Goal: Transaction & Acquisition: Purchase product/service

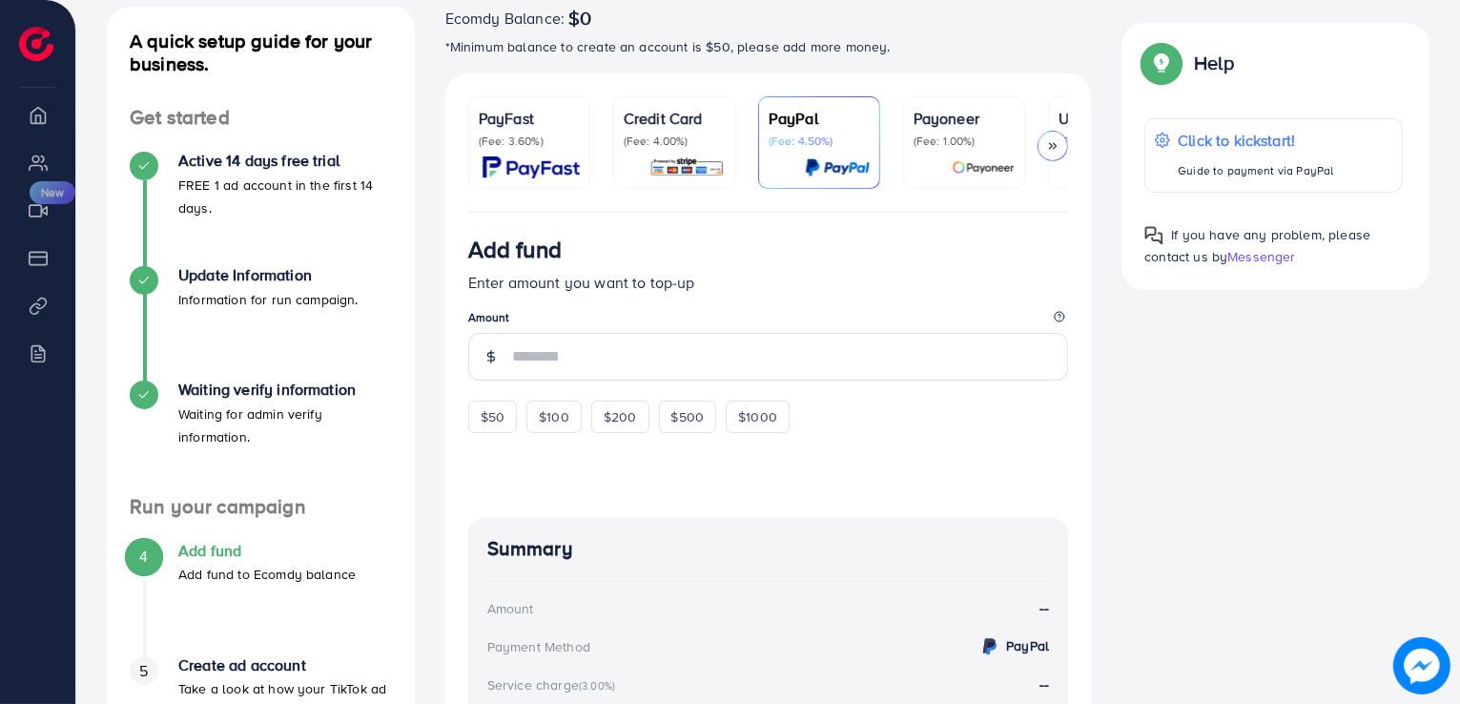
scroll to position [254, 0]
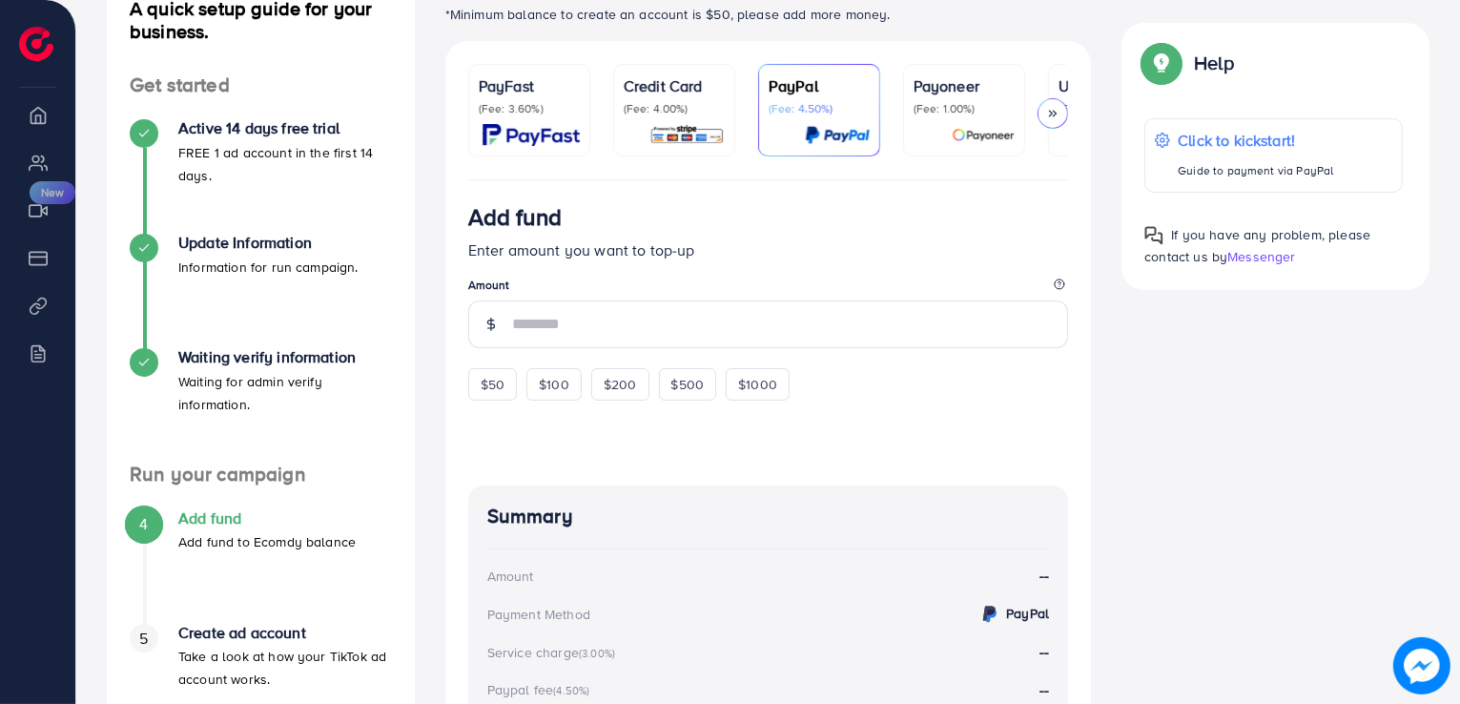
click at [939, 138] on div at bounding box center [964, 135] width 101 height 22
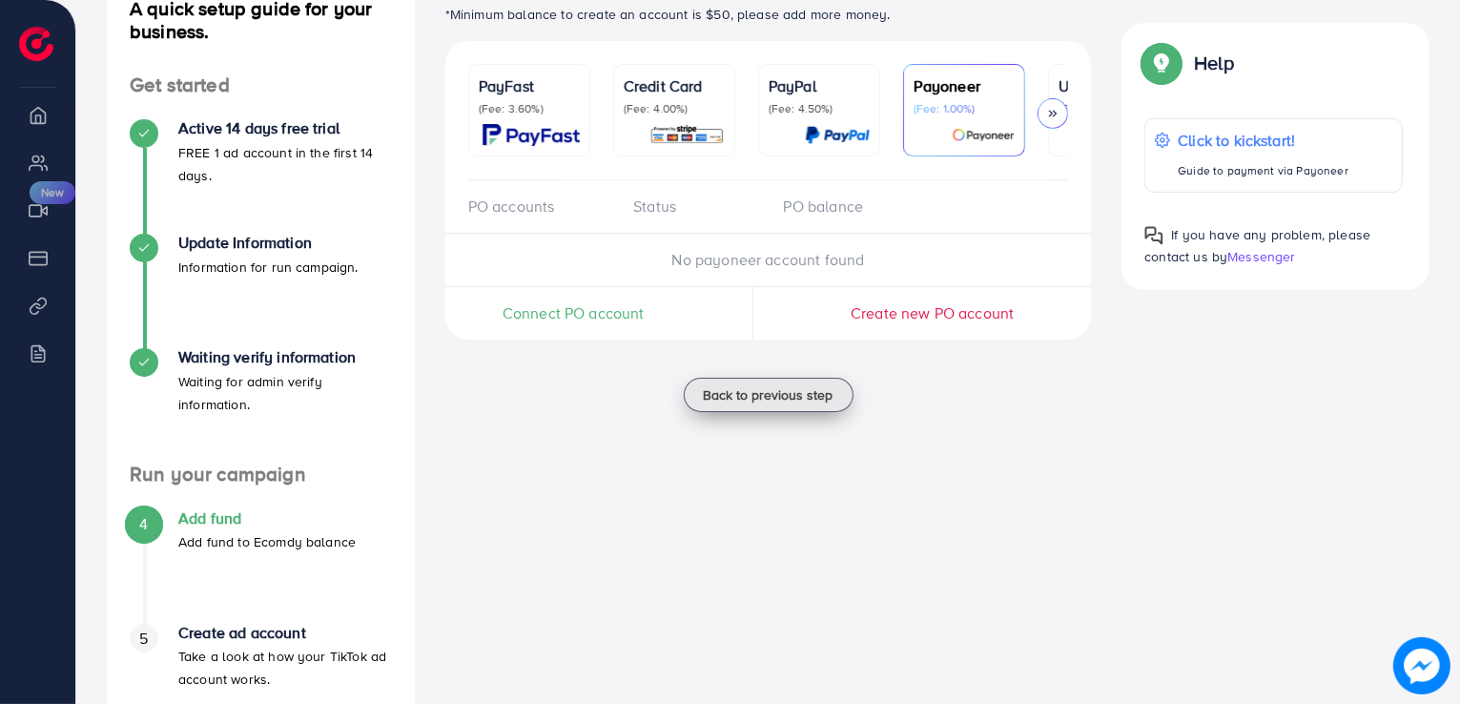
click at [740, 397] on span "Back to previous step" at bounding box center [769, 394] width 130 height 19
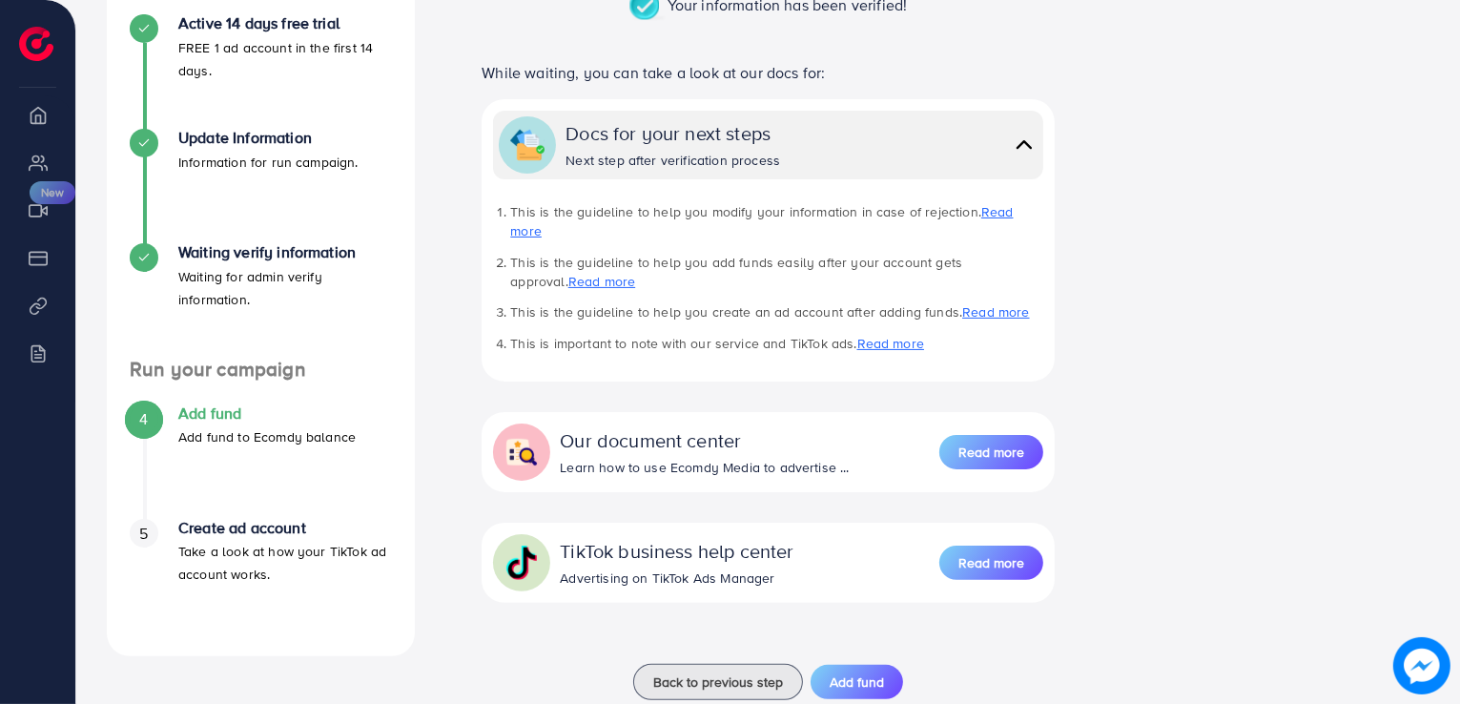
scroll to position [388, 0]
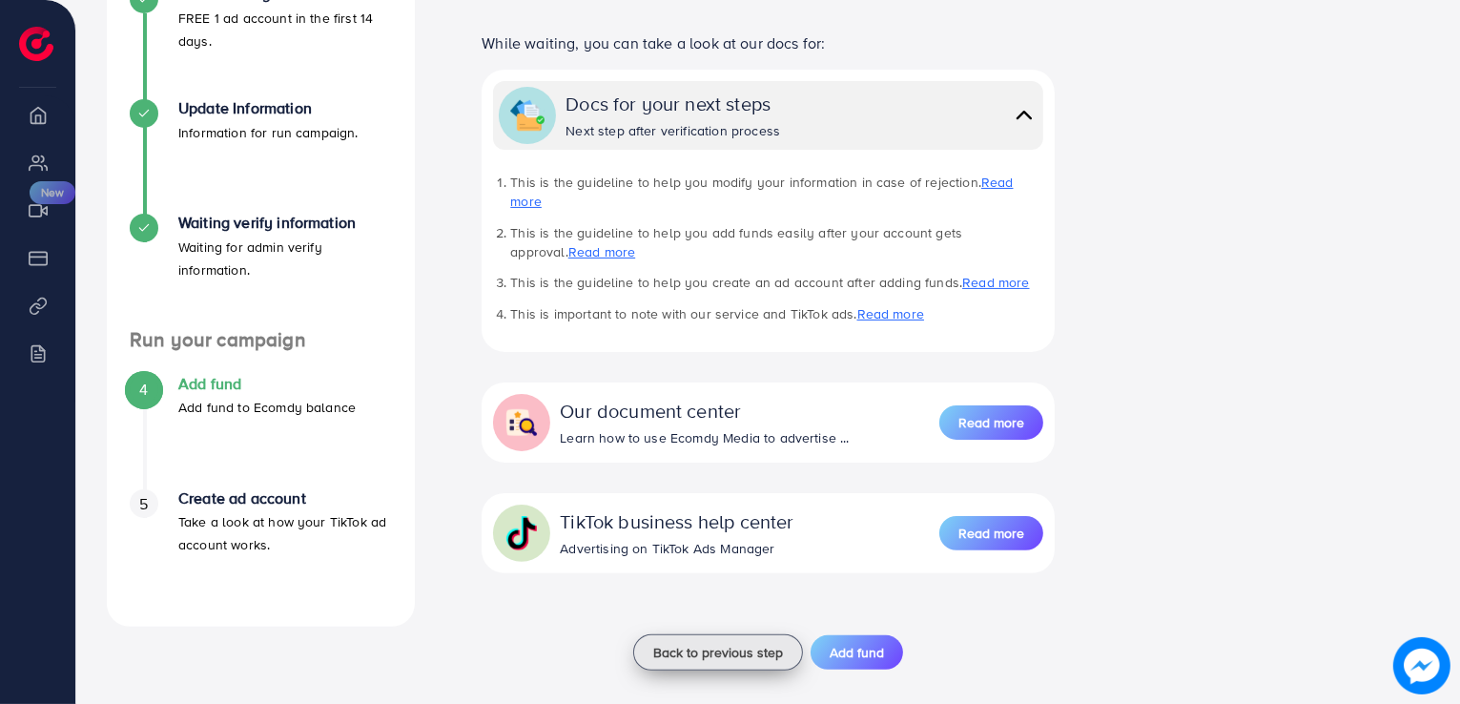
click at [708, 643] on span "Back to previous step" at bounding box center [718, 652] width 130 height 19
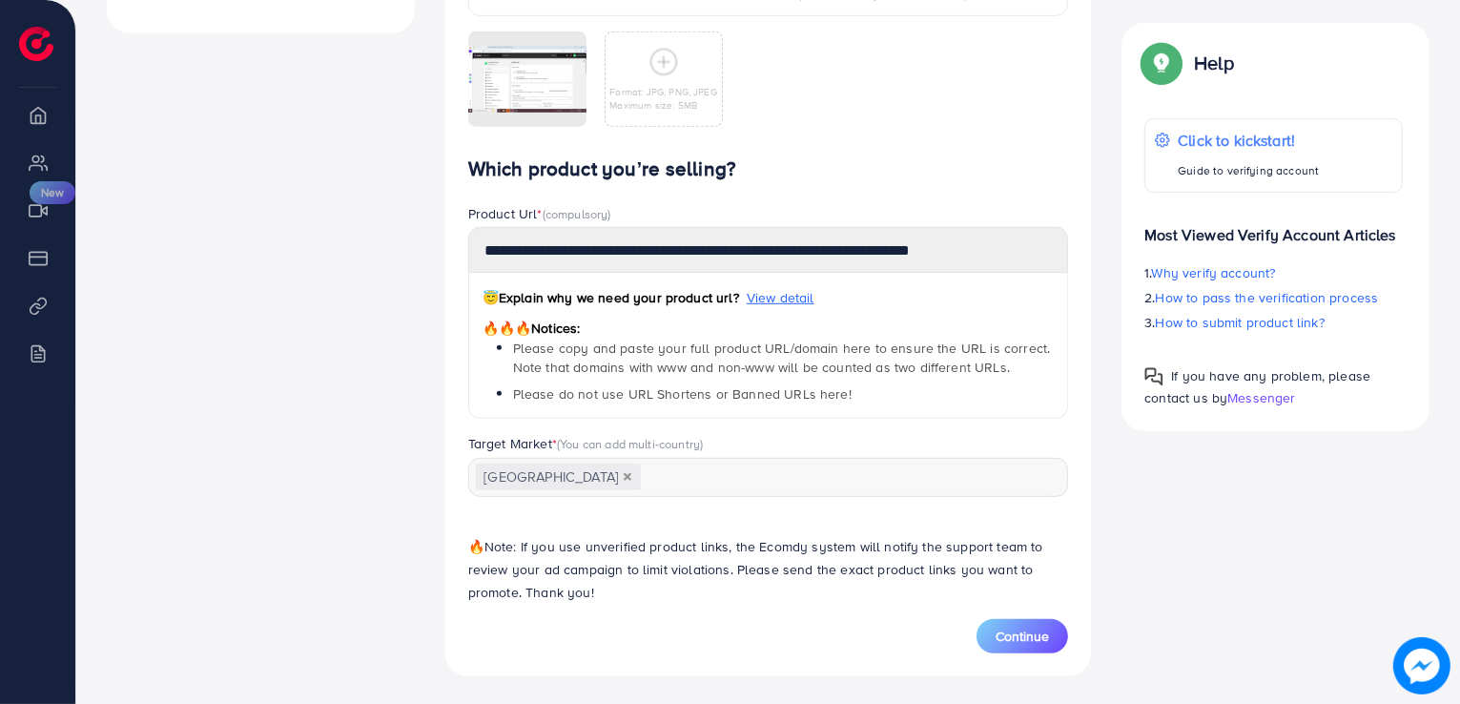
scroll to position [983, 0]
click at [1046, 635] on span "Continue" at bounding box center [1022, 634] width 53 height 19
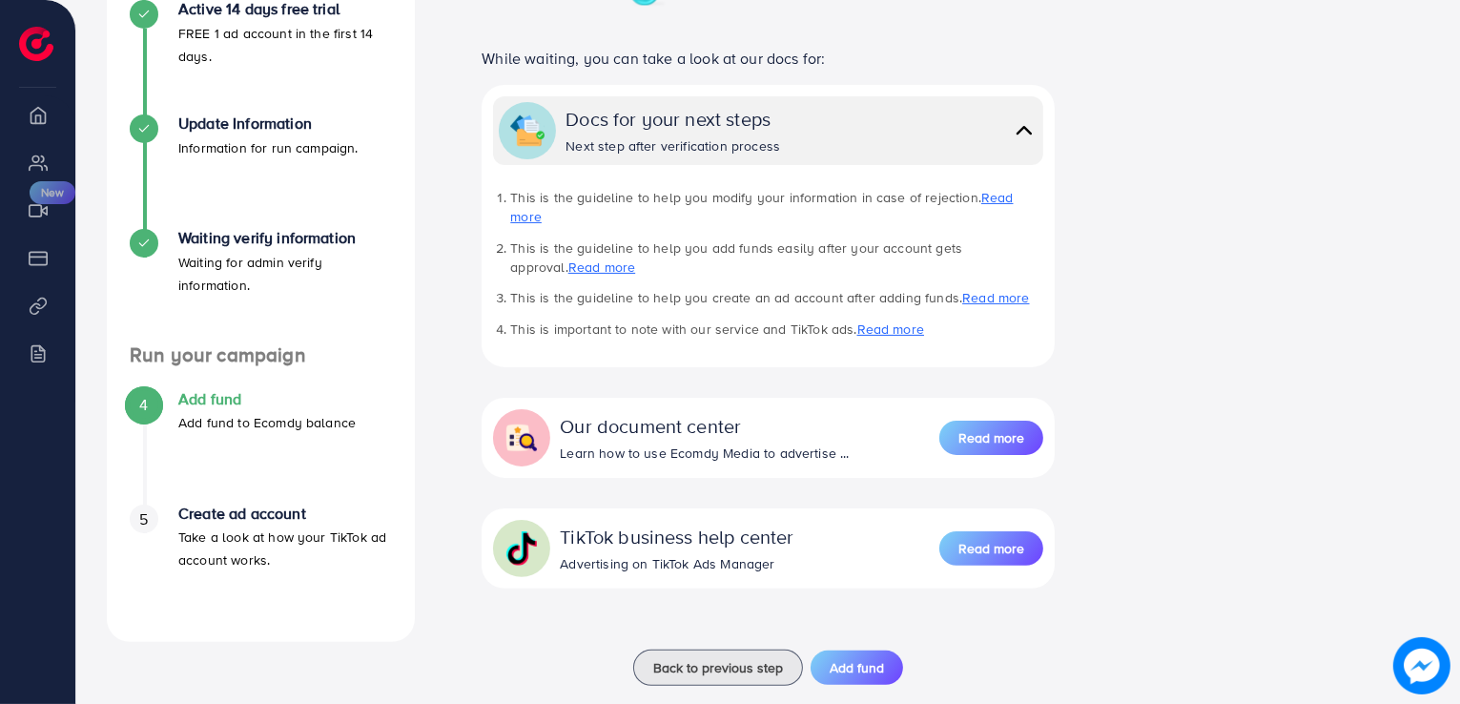
scroll to position [388, 0]
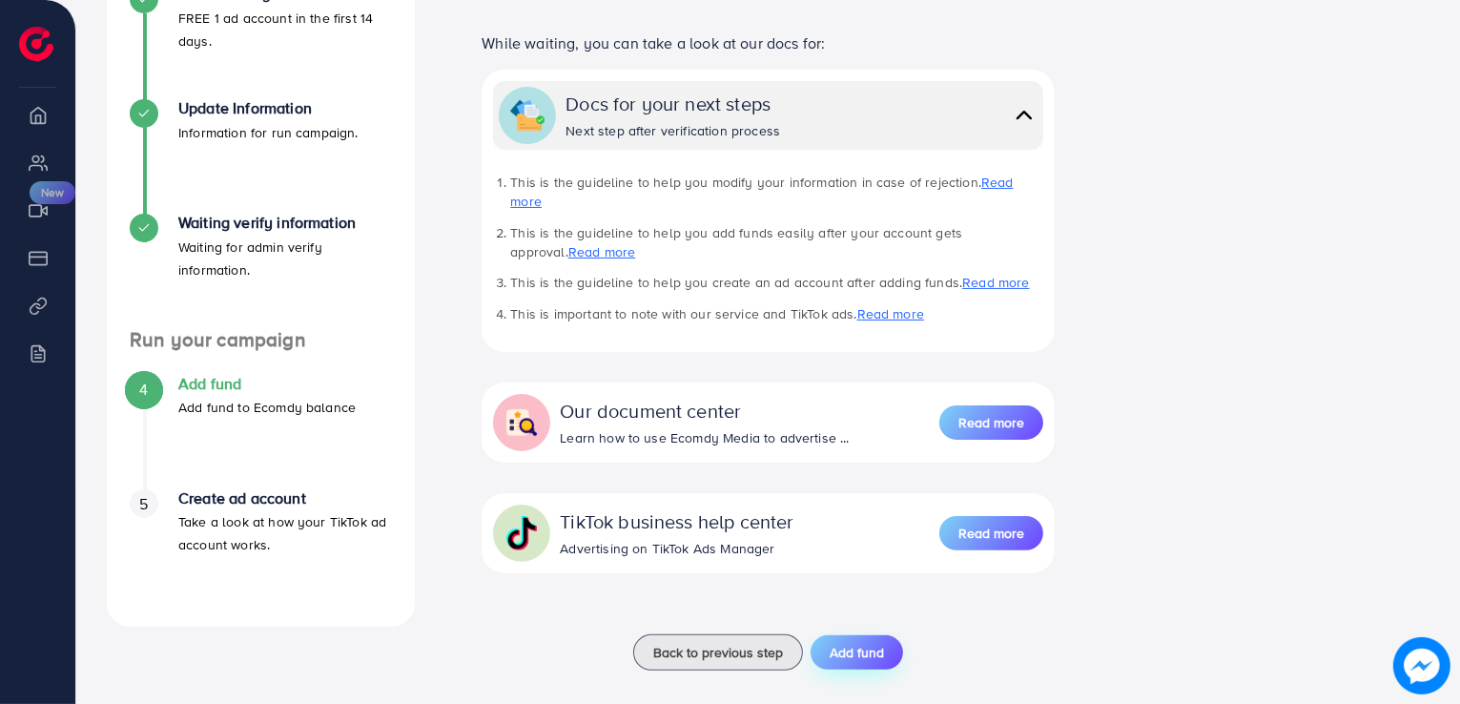
click at [884, 635] on button "Add fund" at bounding box center [857, 652] width 93 height 34
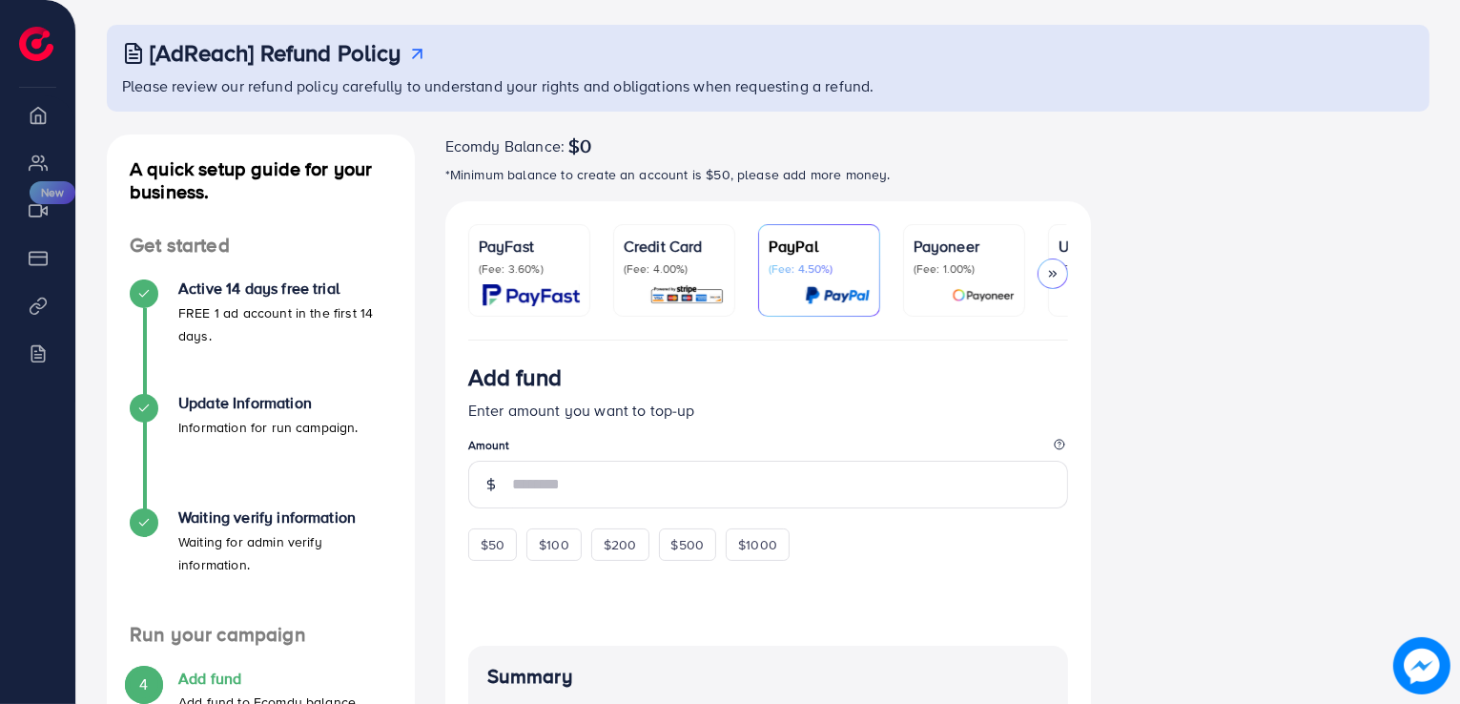
scroll to position [153, 0]
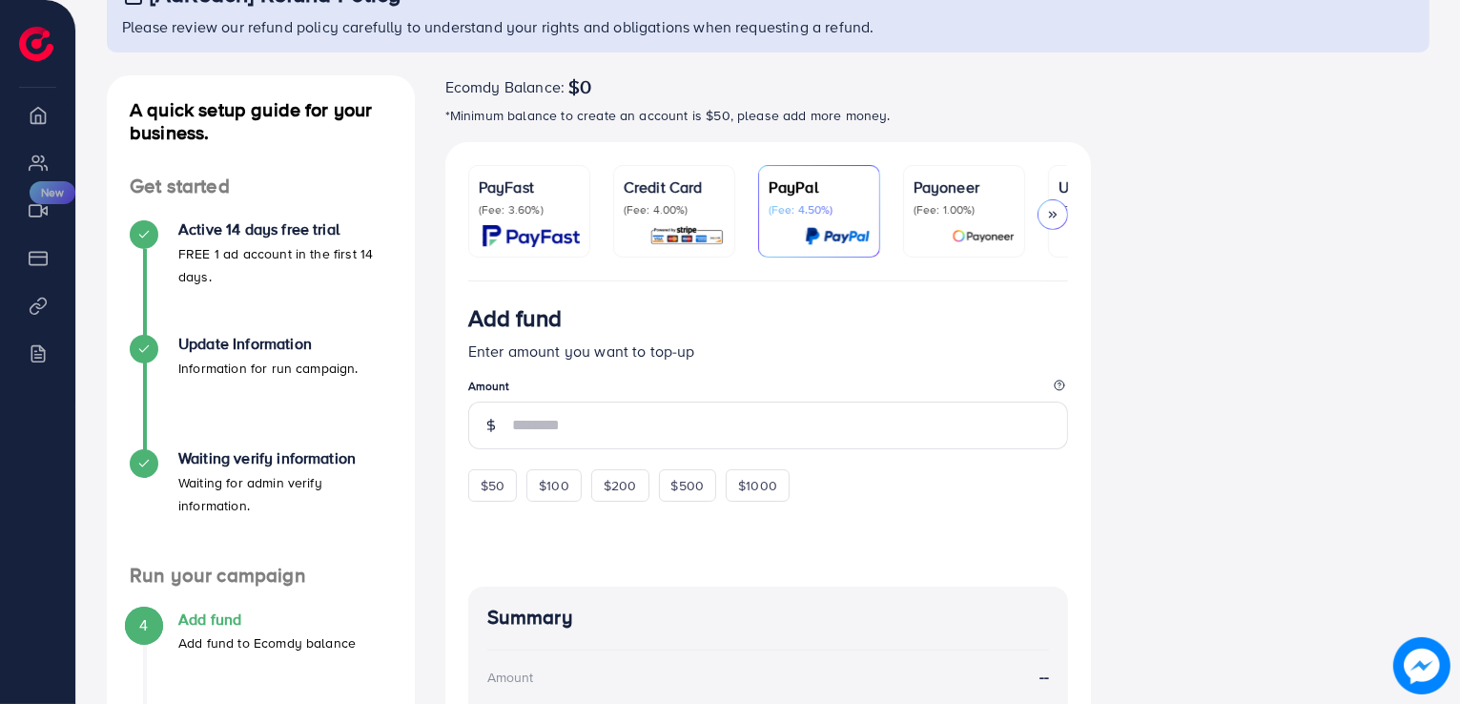
click at [942, 204] on p "(Fee: 1.00%)" at bounding box center [964, 209] width 101 height 15
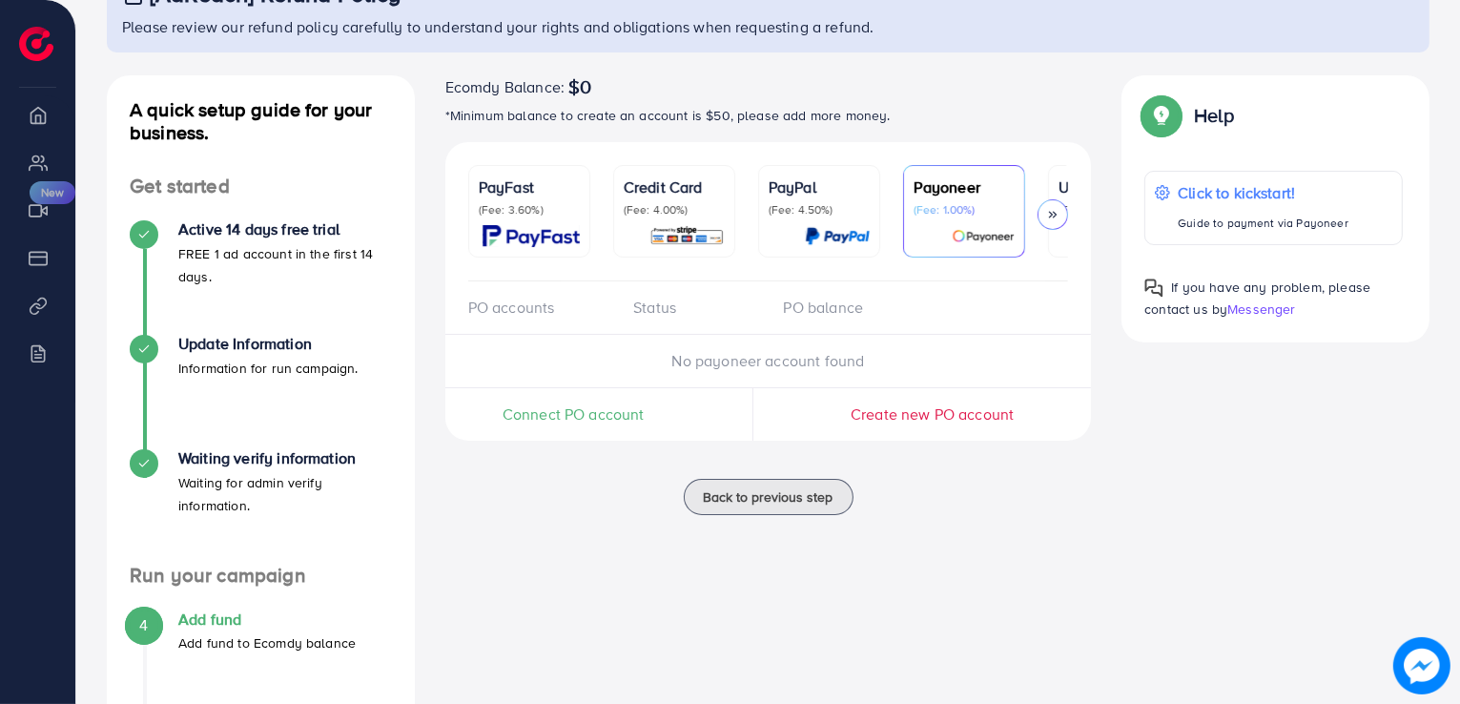
click at [603, 421] on span "Connect PO account" at bounding box center [574, 414] width 142 height 22
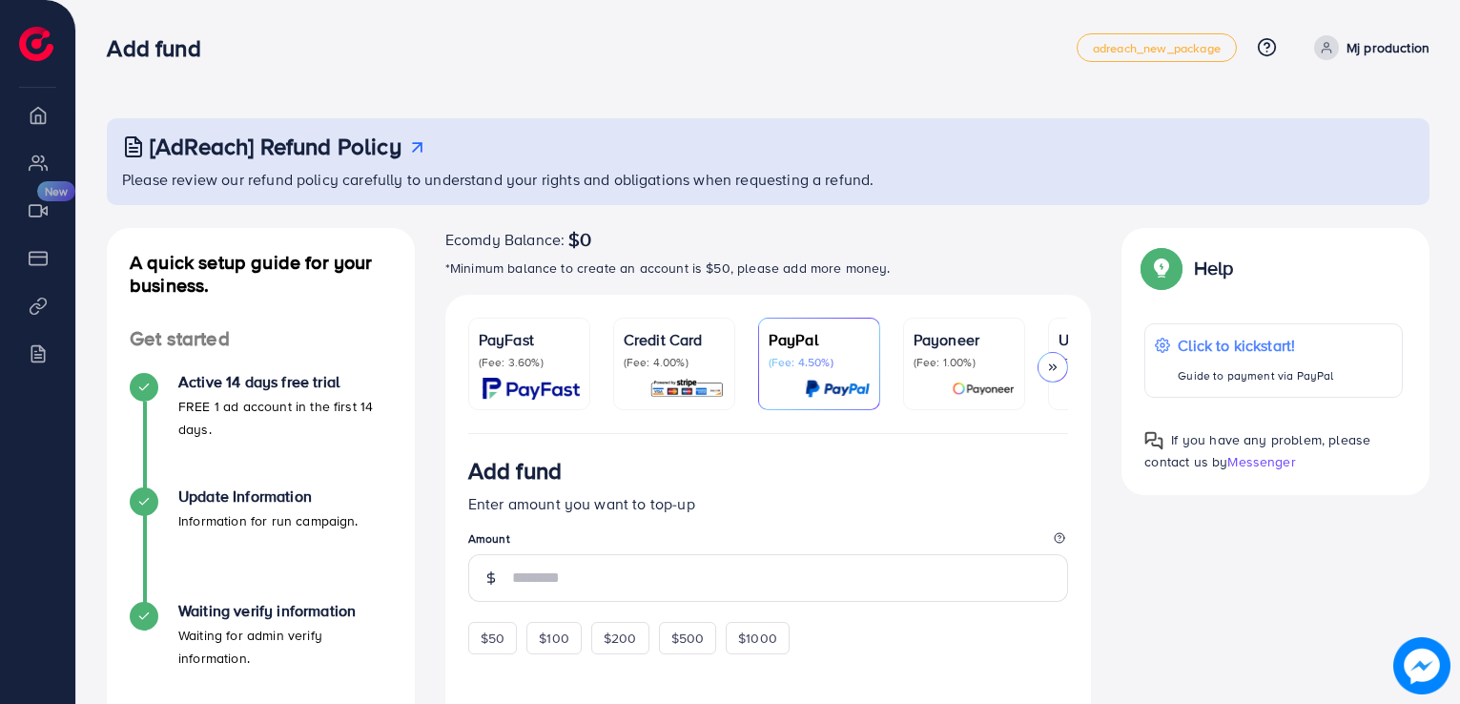
scroll to position [146, 0]
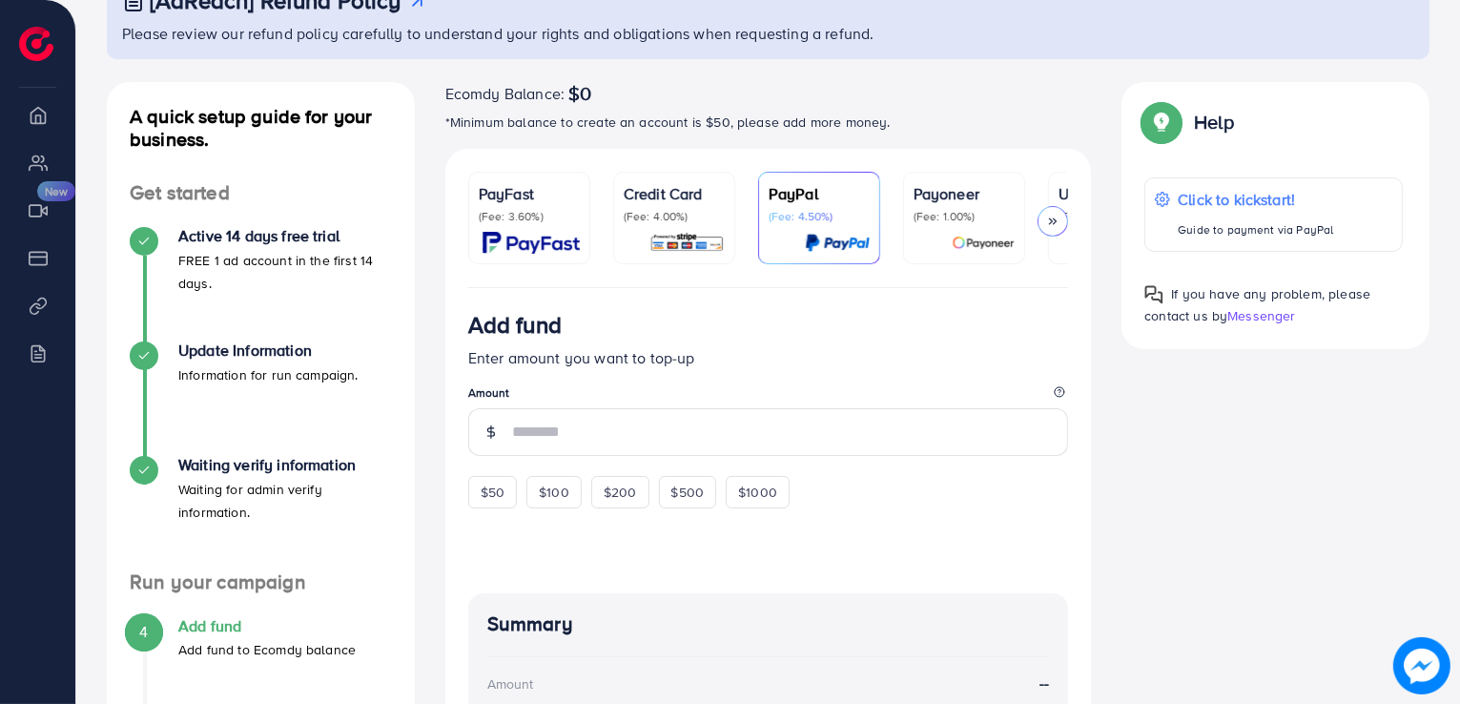
click at [961, 217] on p "(Fee: 1.00%)" at bounding box center [964, 216] width 101 height 15
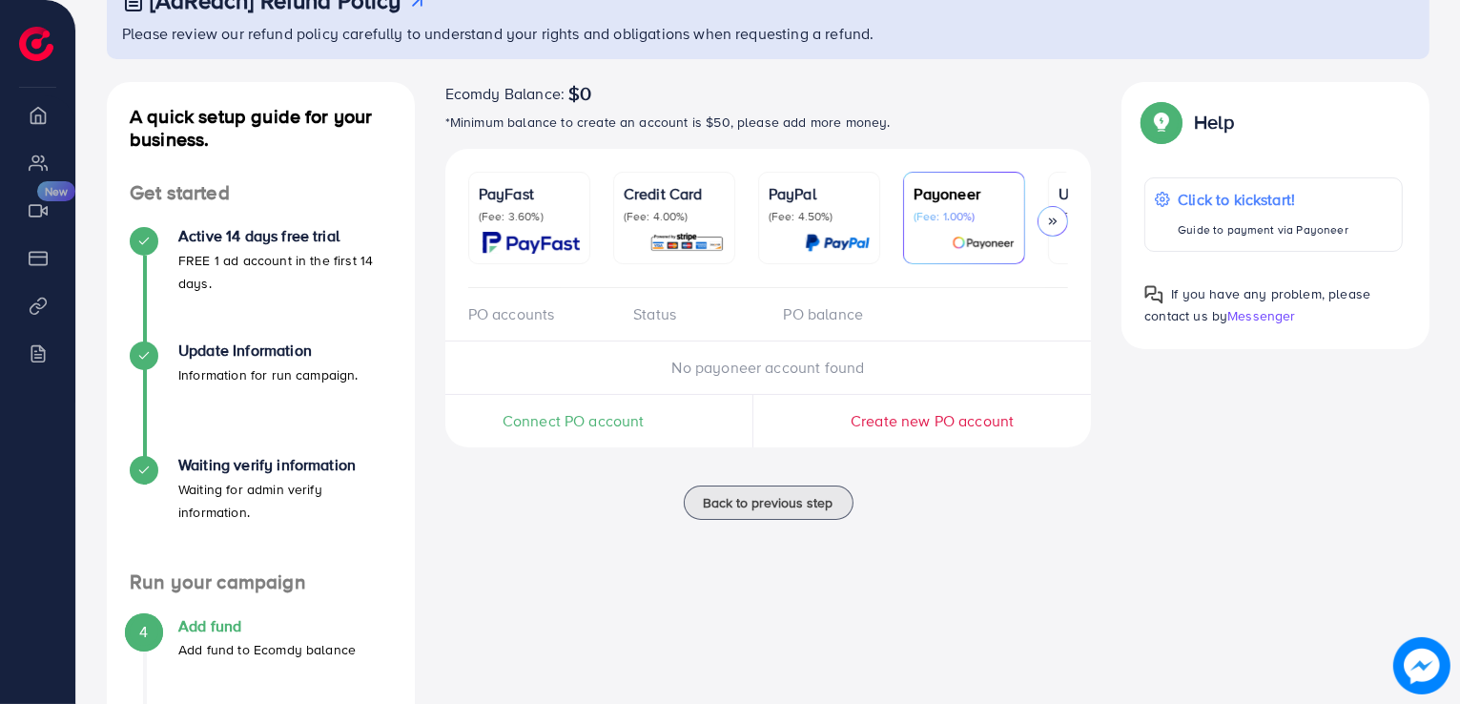
click at [599, 444] on div "Connect PO account" at bounding box center [573, 421] width 257 height 52
click at [599, 432] on span "Connect PO account" at bounding box center [574, 421] width 142 height 22
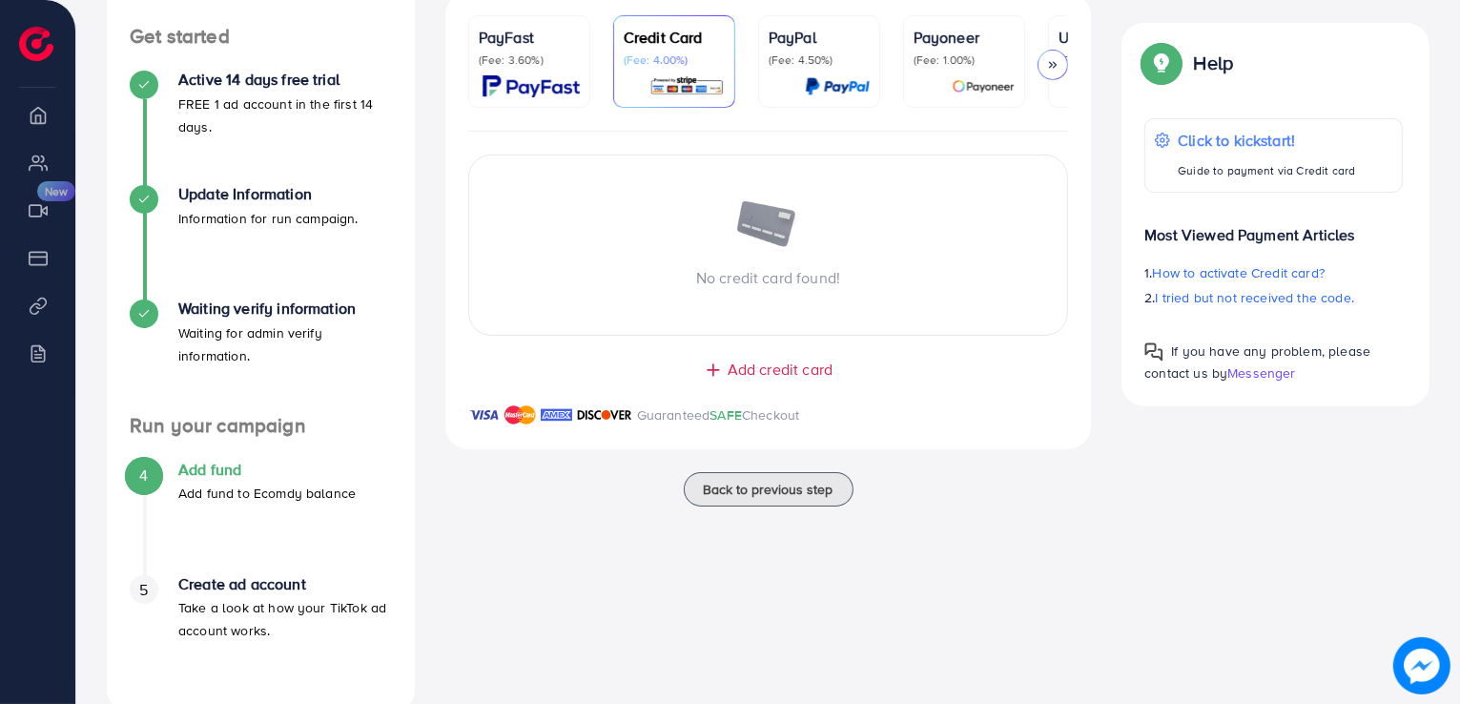
scroll to position [311, 0]
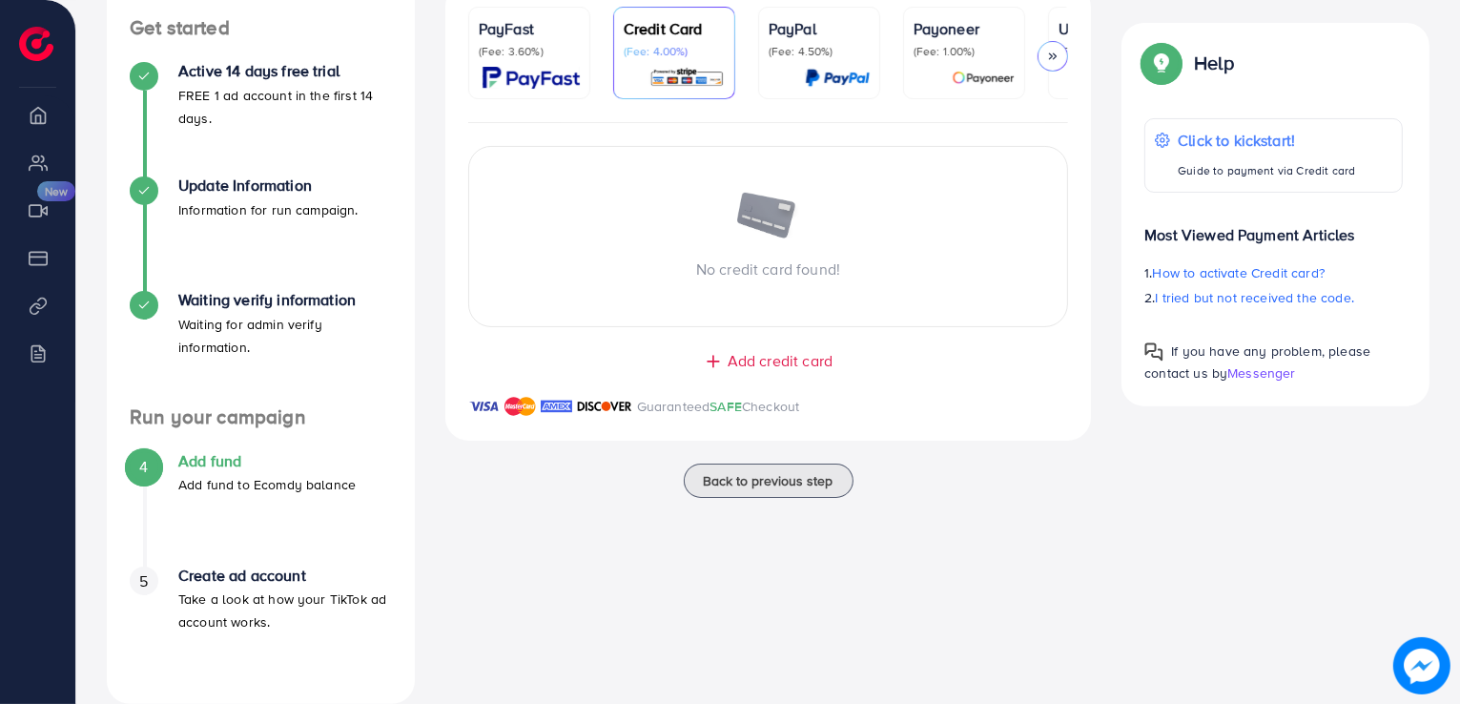
click at [950, 52] on p "(Fee: 1.00%)" at bounding box center [964, 51] width 101 height 15
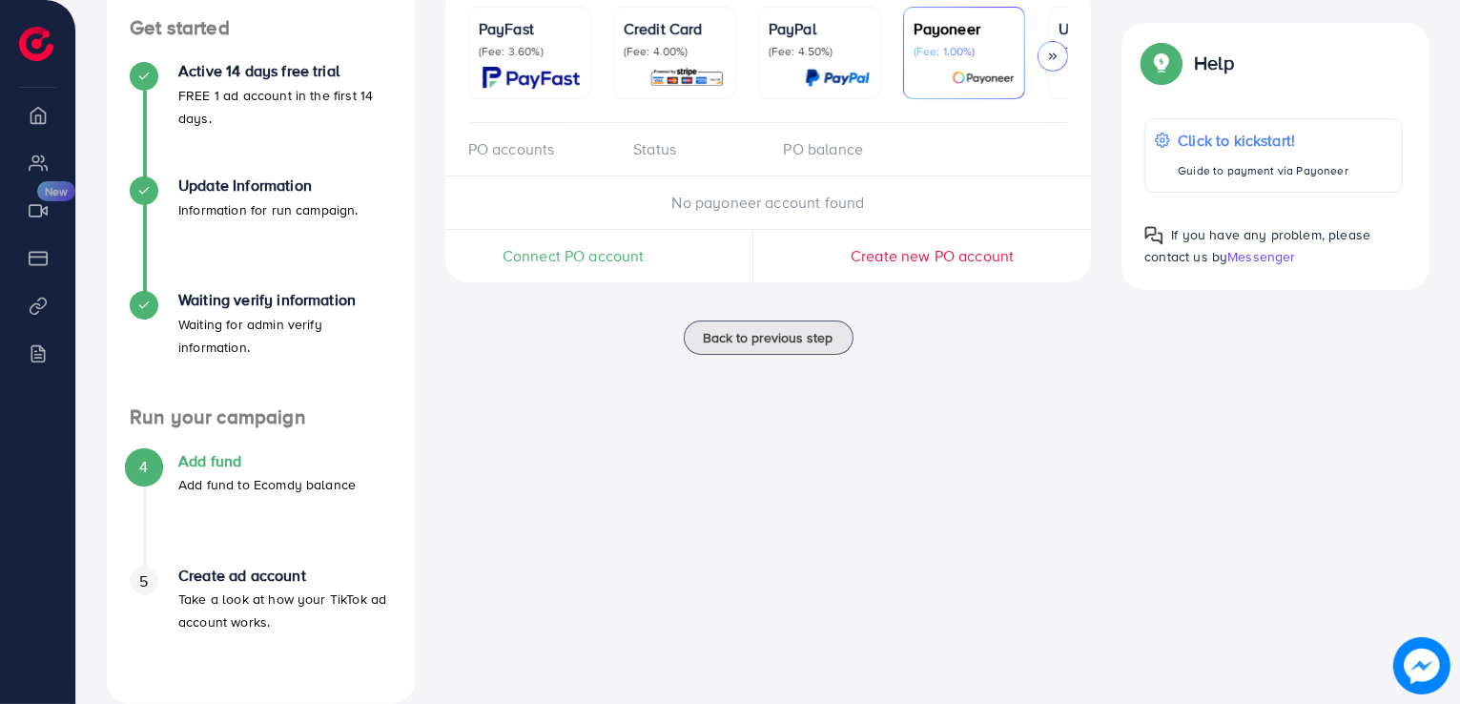
click at [603, 253] on span "Connect PO account" at bounding box center [574, 256] width 142 height 22
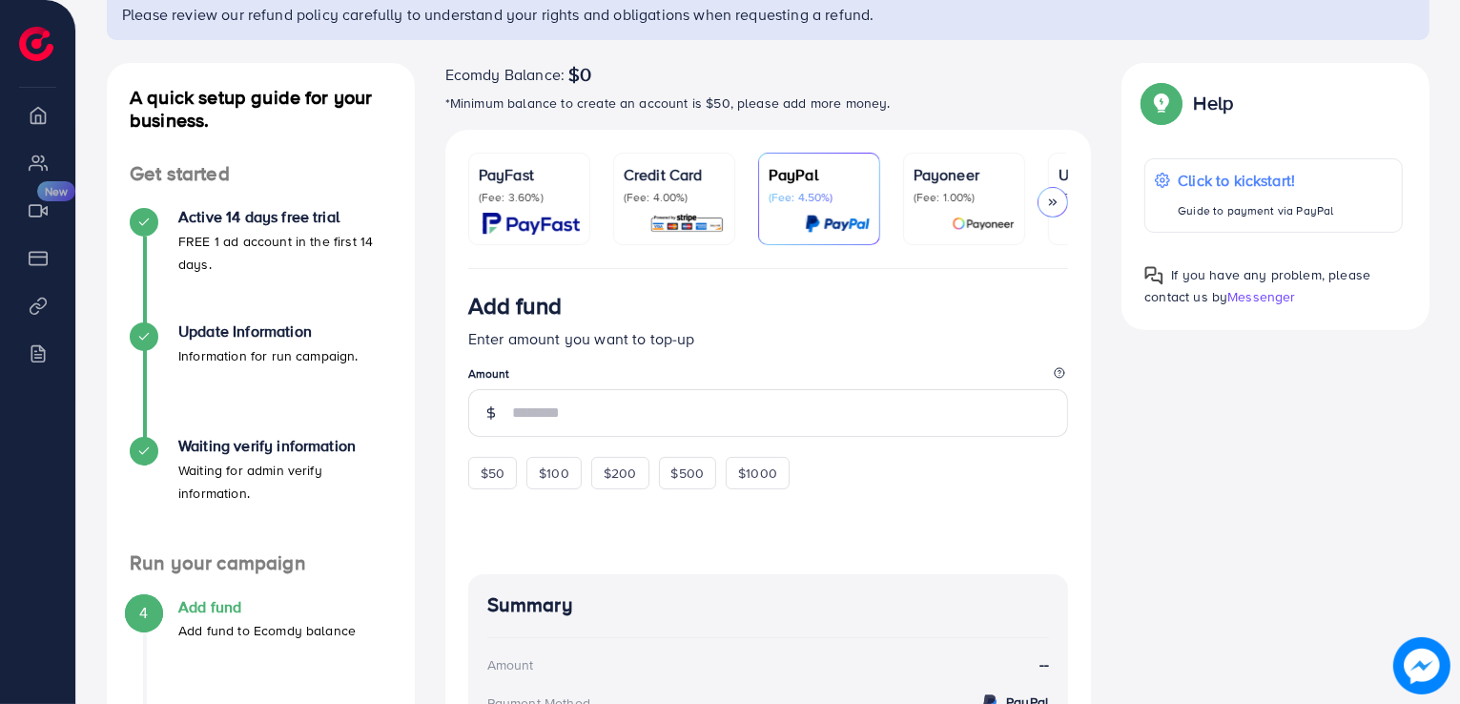
scroll to position [165, 0]
click at [949, 190] on p "(Fee: 1.00%)" at bounding box center [964, 197] width 101 height 15
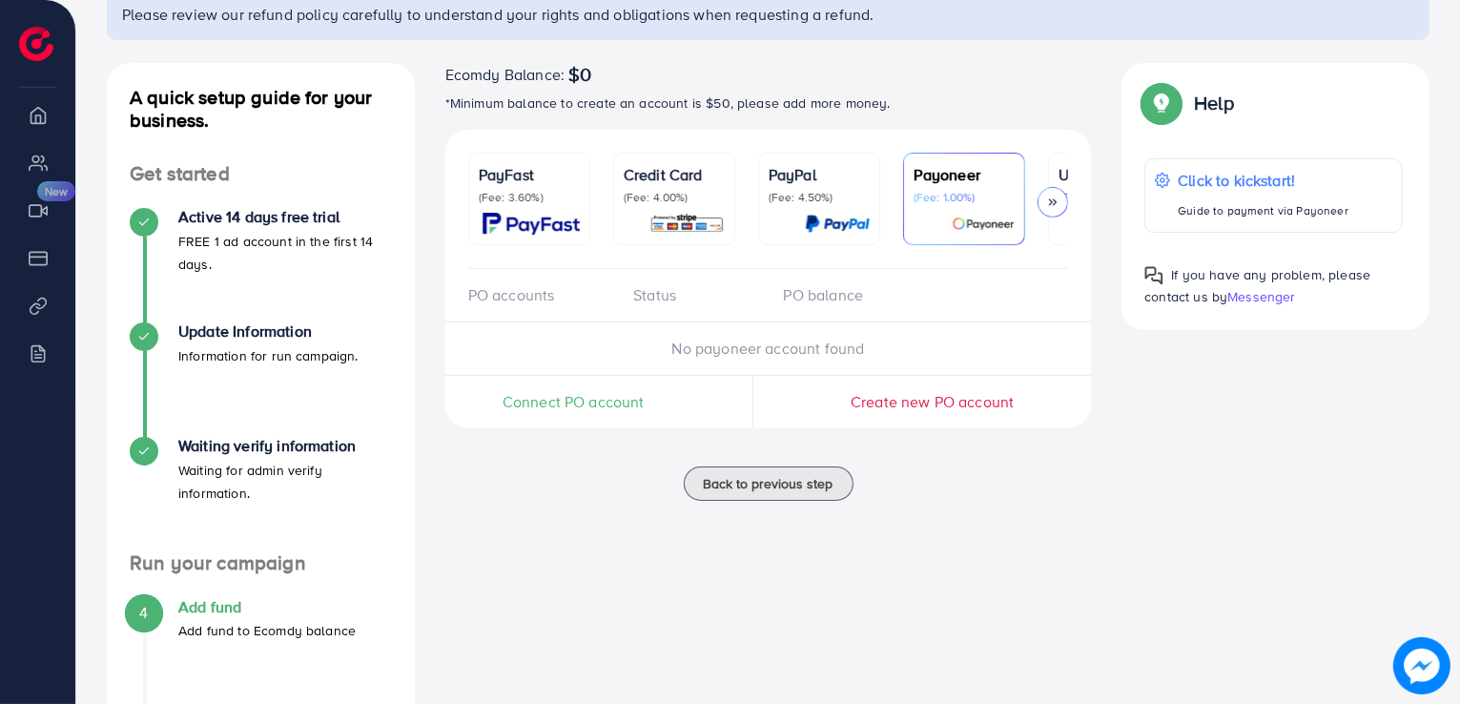
click at [605, 403] on span "Connect PO account" at bounding box center [574, 402] width 142 height 22
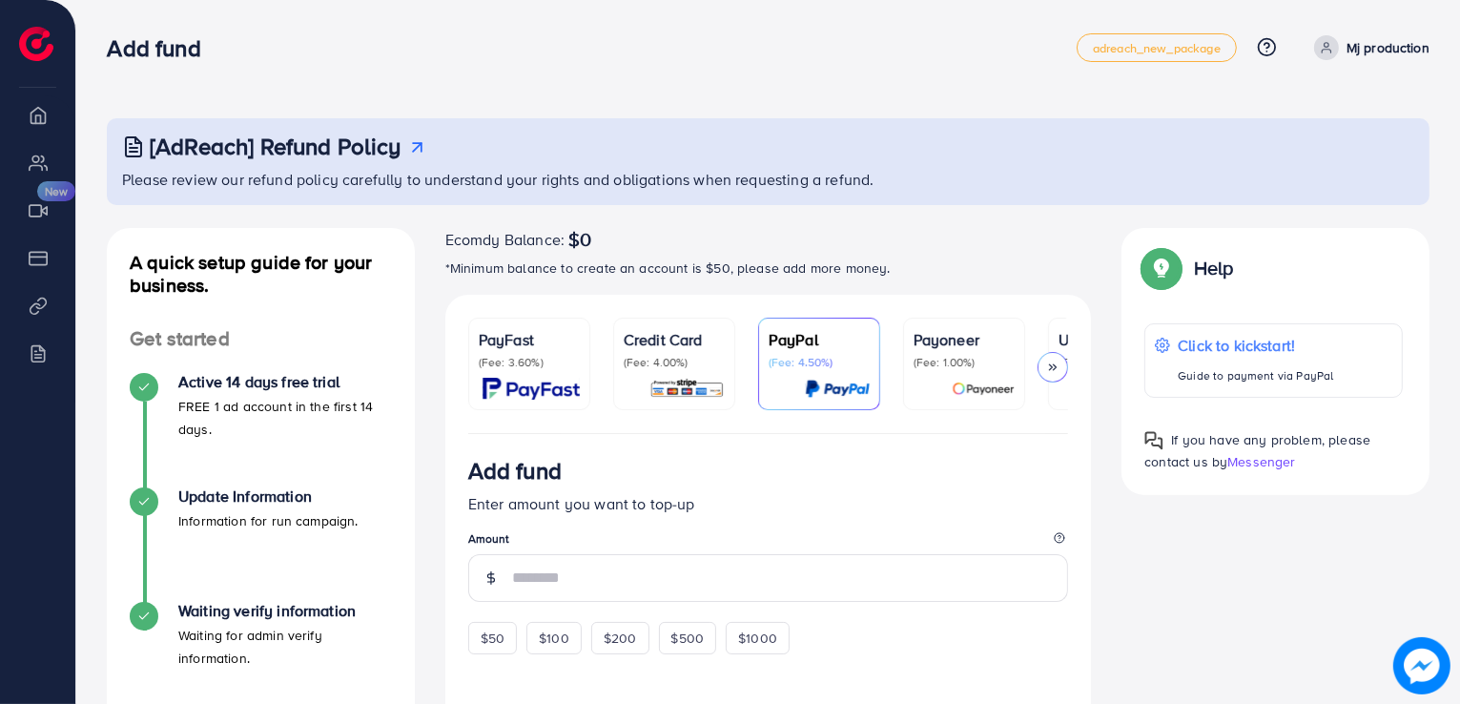
click at [940, 378] on div at bounding box center [964, 389] width 101 height 22
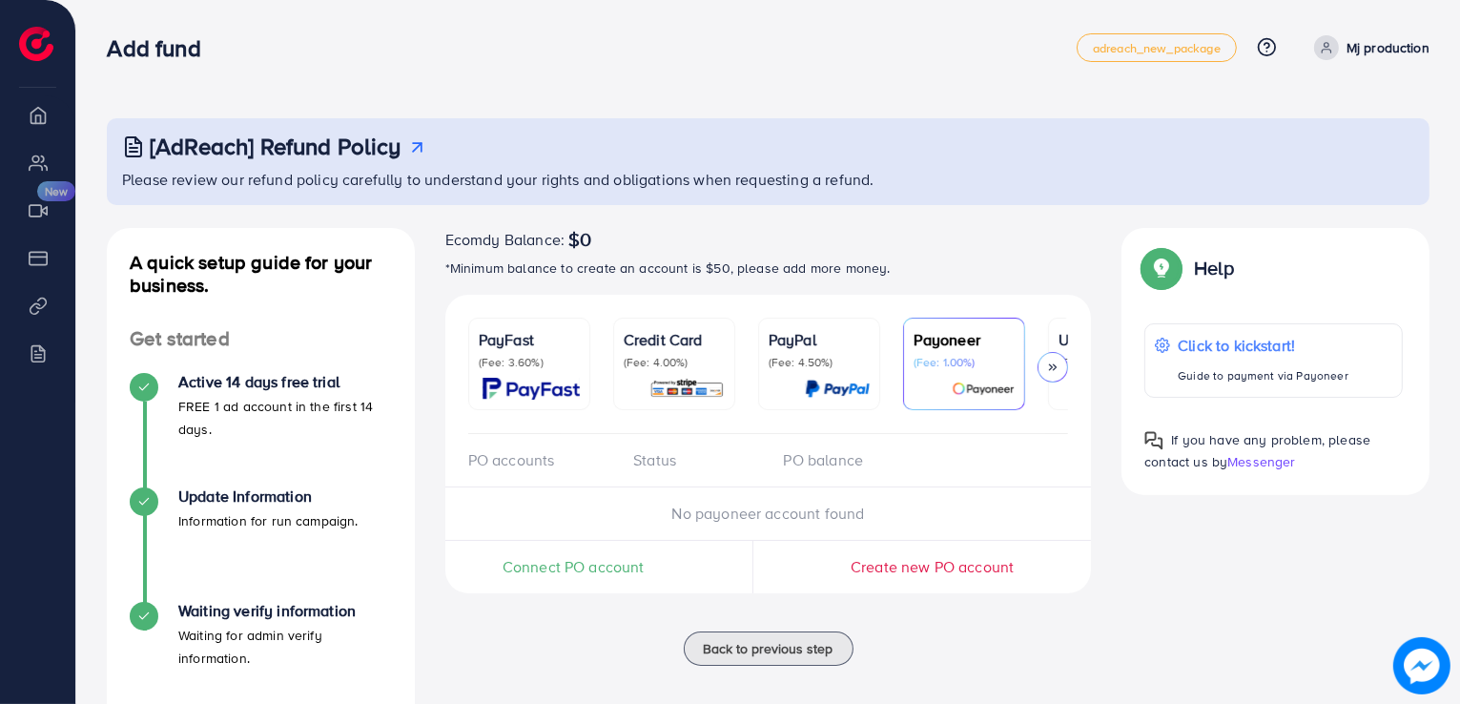
click at [587, 574] on span "Connect PO account" at bounding box center [574, 567] width 142 height 22
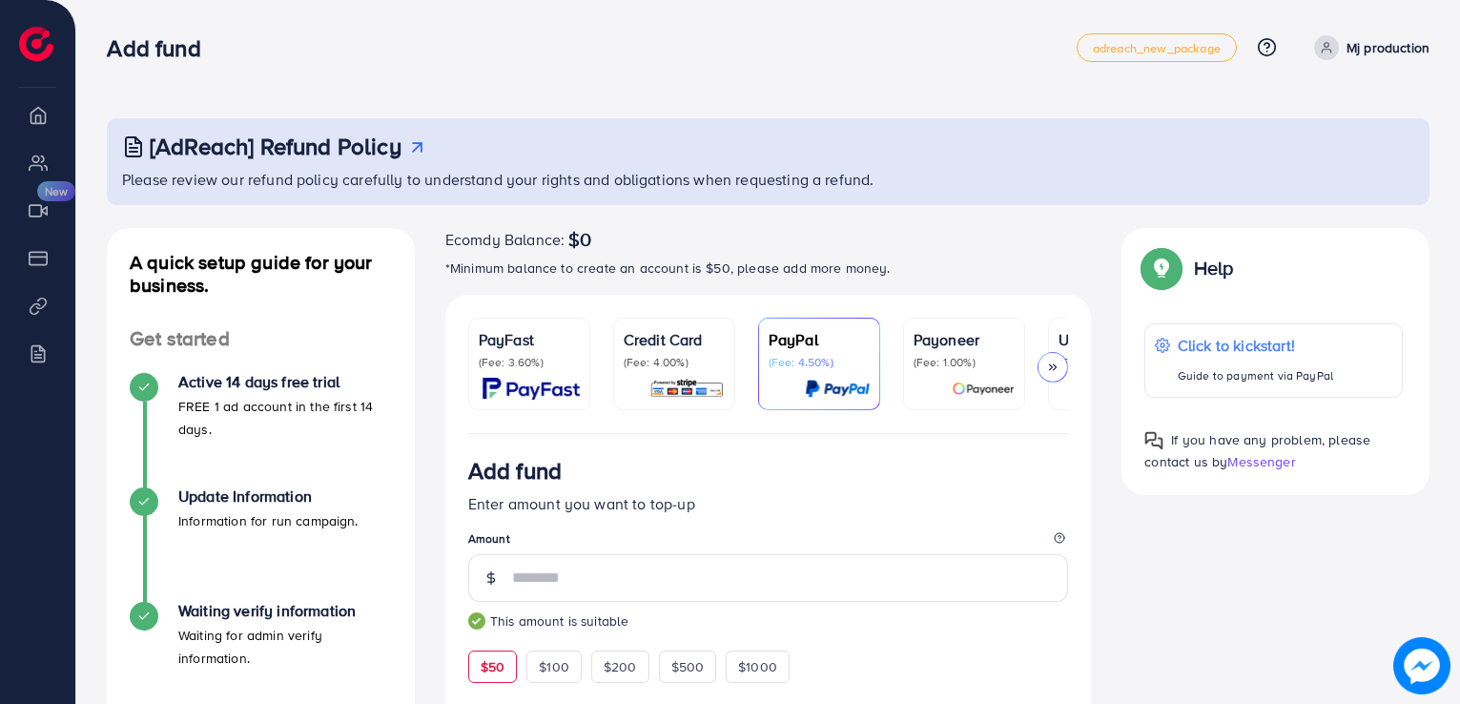
click at [996, 355] on p "(Fee: 1.00%)" at bounding box center [964, 362] width 101 height 15
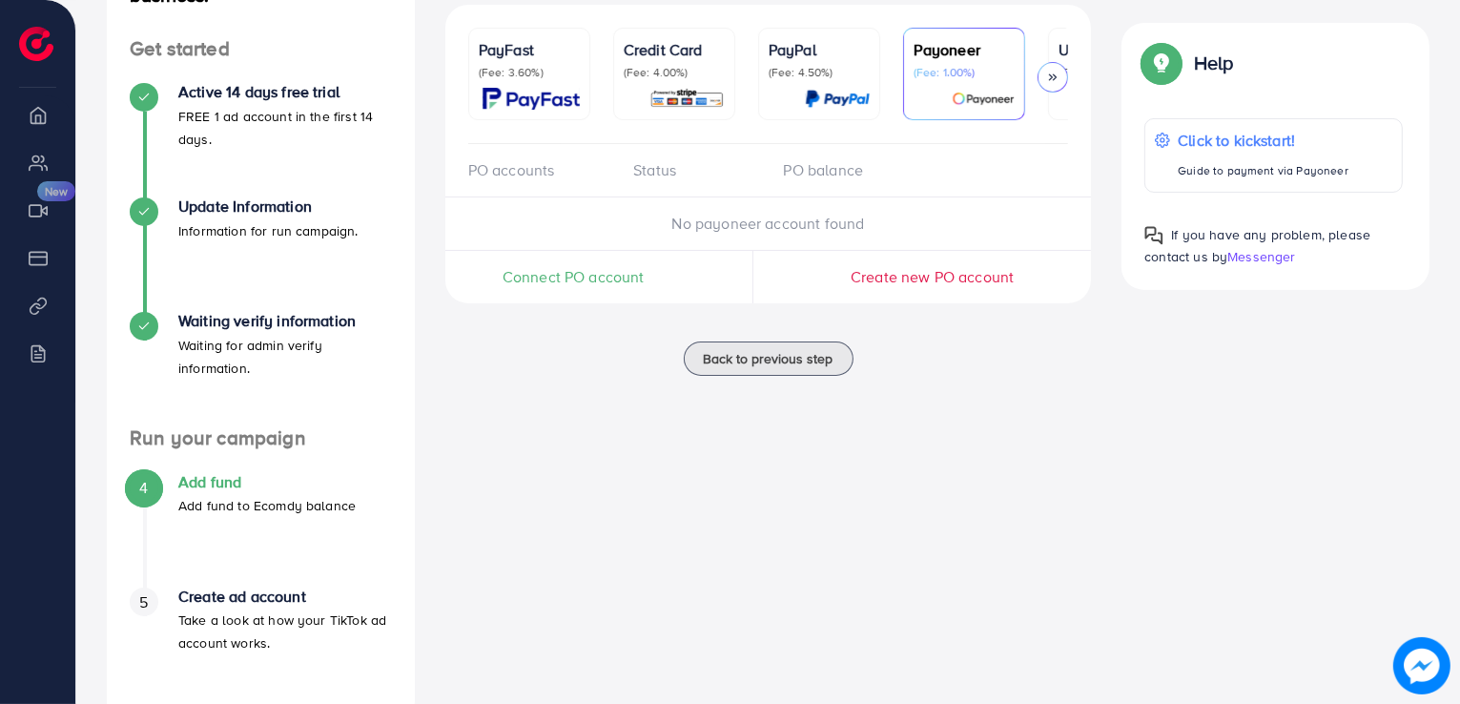
scroll to position [290, 0]
click at [600, 293] on div "Connect PO account" at bounding box center [573, 277] width 257 height 52
click at [594, 284] on span "Connect PO account" at bounding box center [574, 277] width 142 height 22
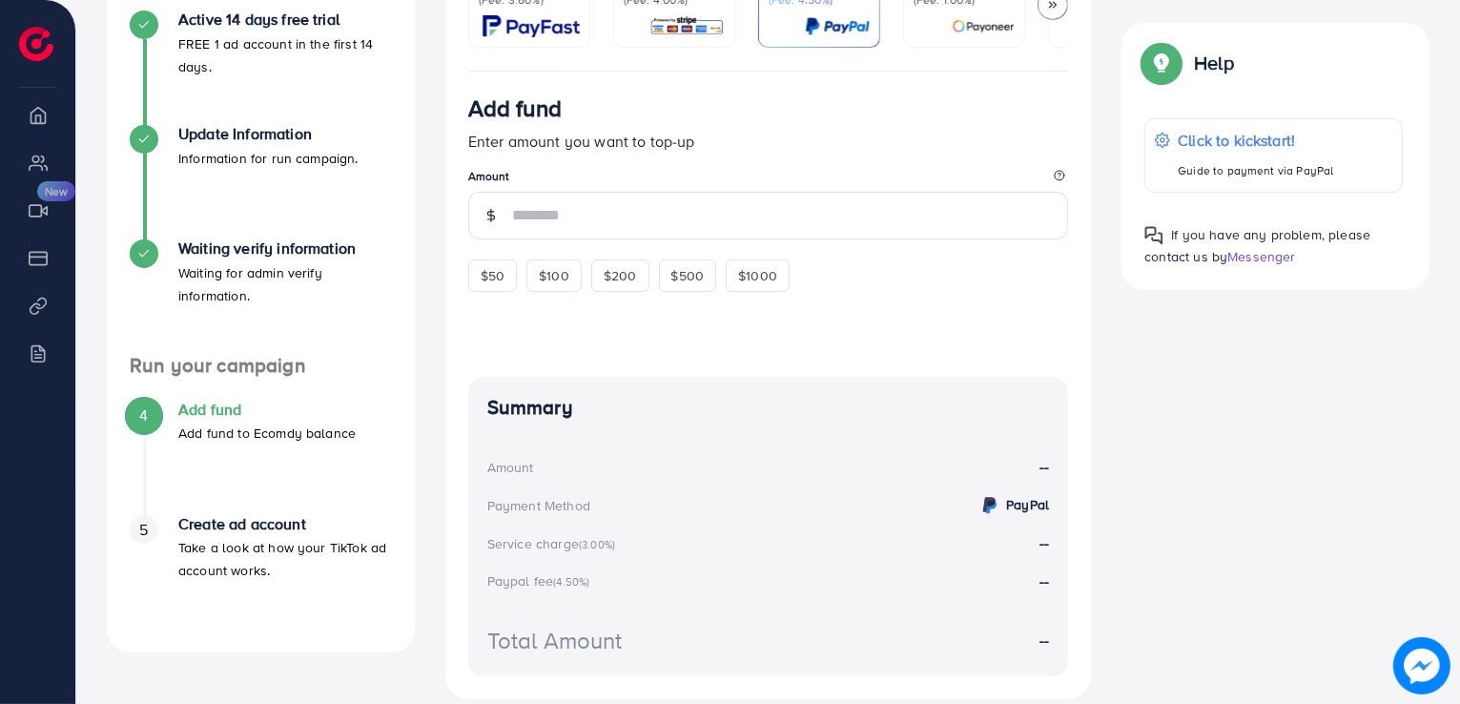
scroll to position [320, 0]
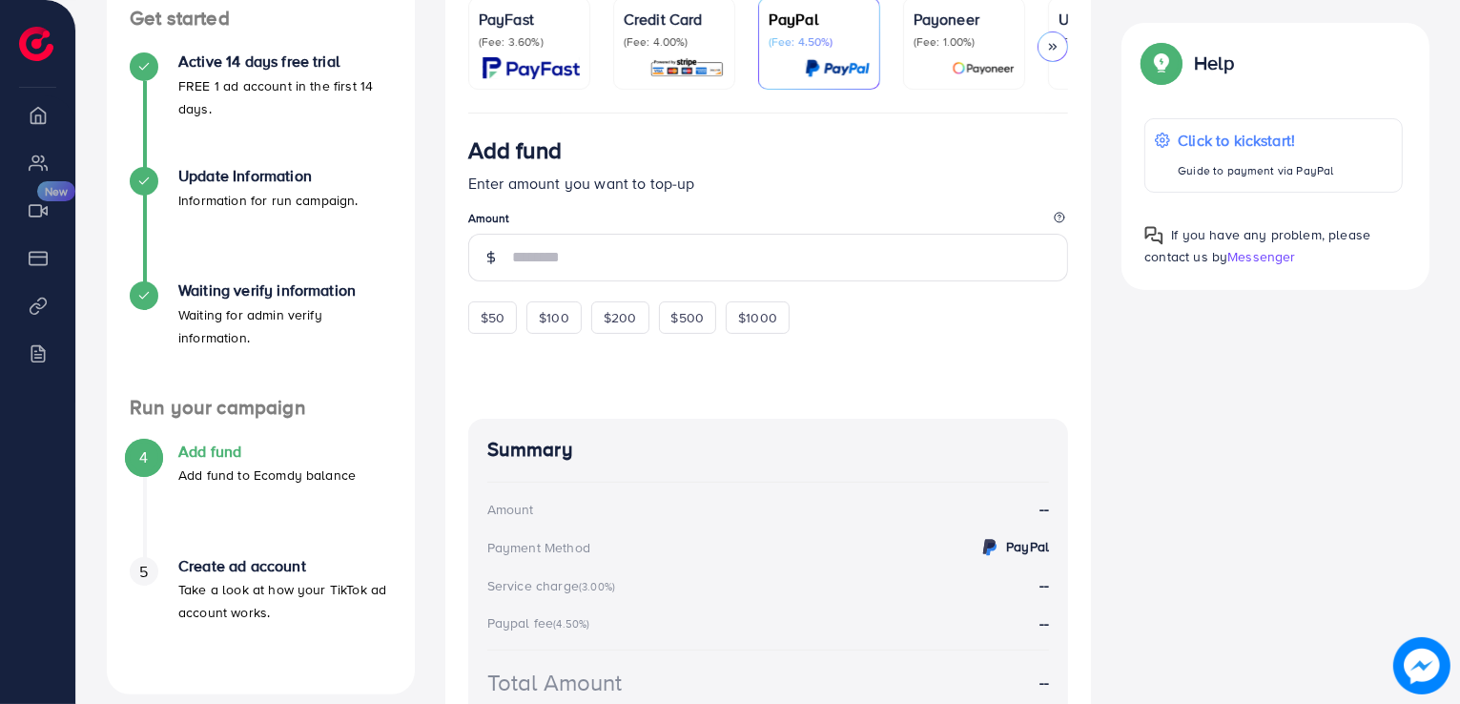
click at [952, 69] on img at bounding box center [983, 68] width 63 height 22
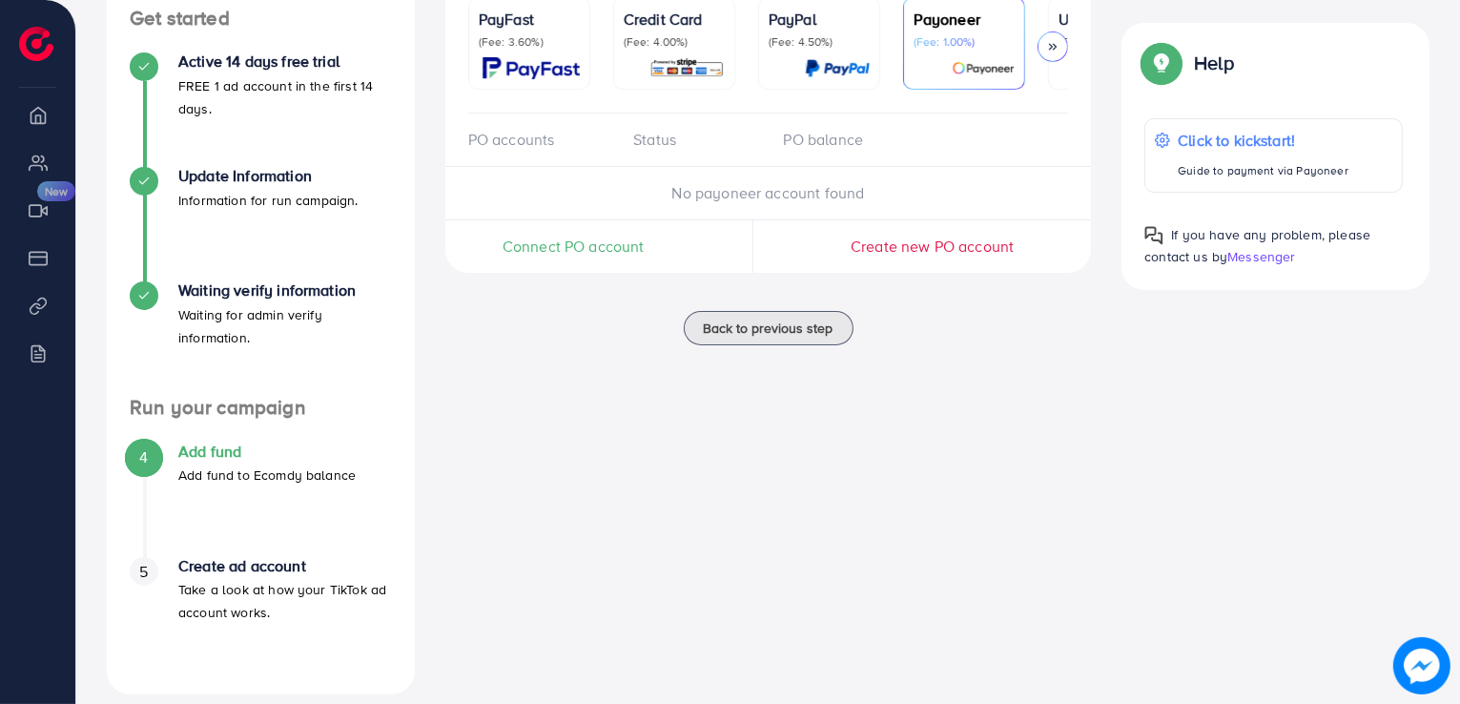
click at [801, 53] on div "PayPal (Fee: 4.50%)" at bounding box center [819, 44] width 101 height 72
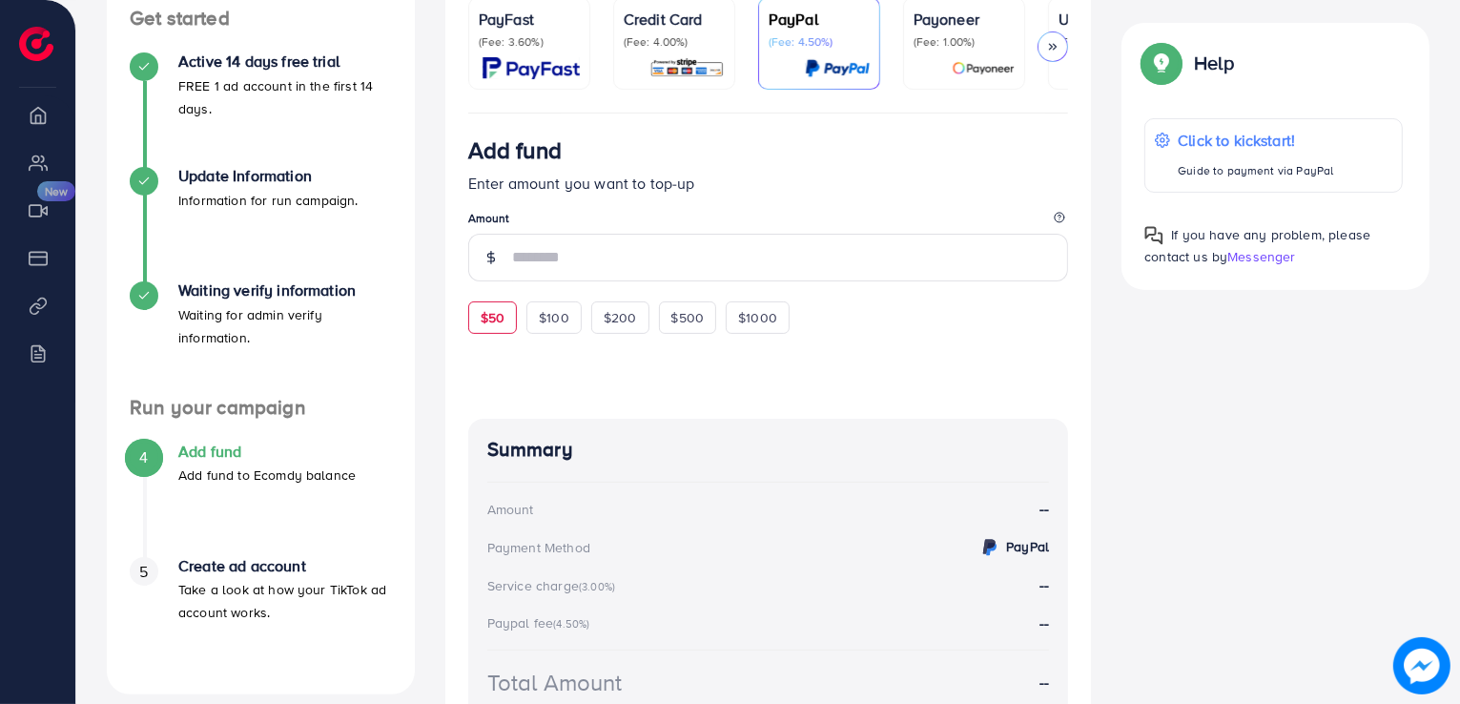
click at [485, 333] on div "$50" at bounding box center [492, 317] width 49 height 32
type input "**"
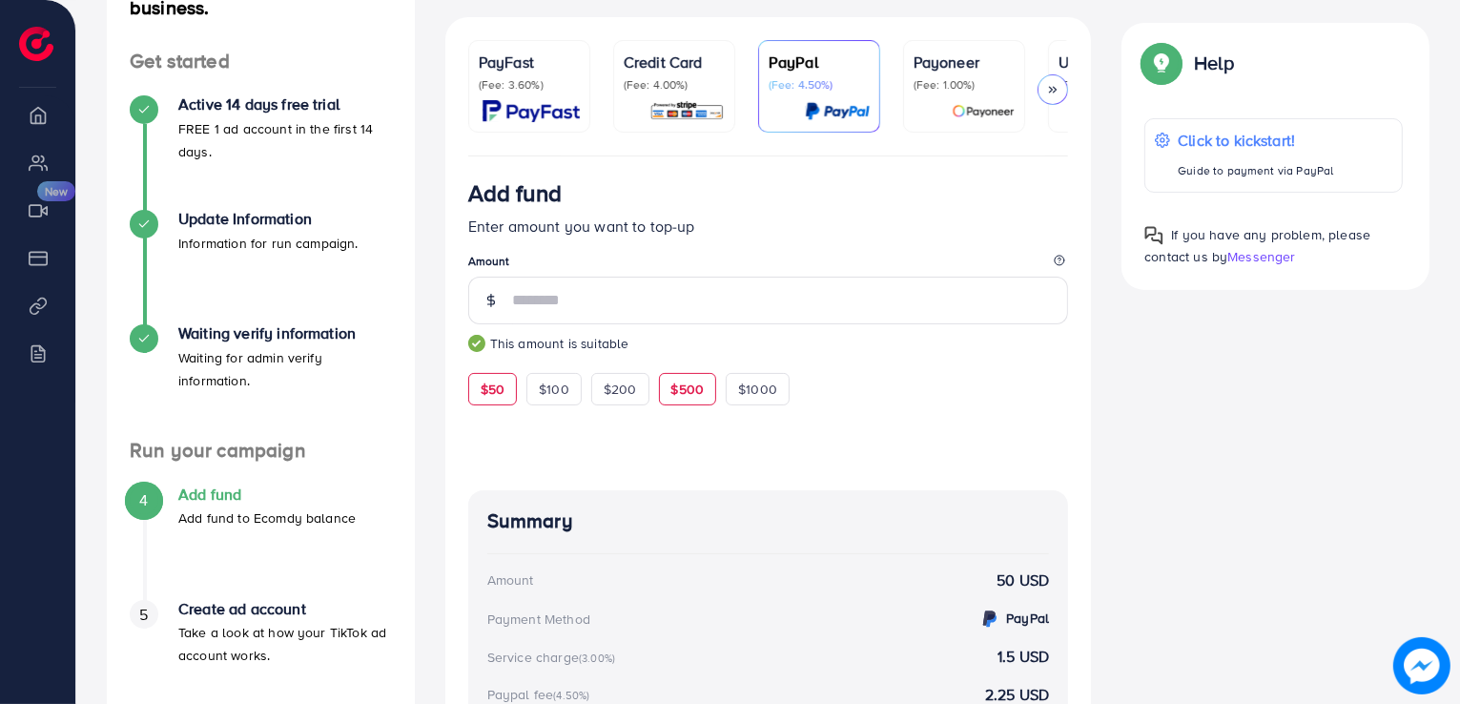
scroll to position [277, 0]
click at [1007, 68] on p "Payoneer" at bounding box center [964, 63] width 101 height 23
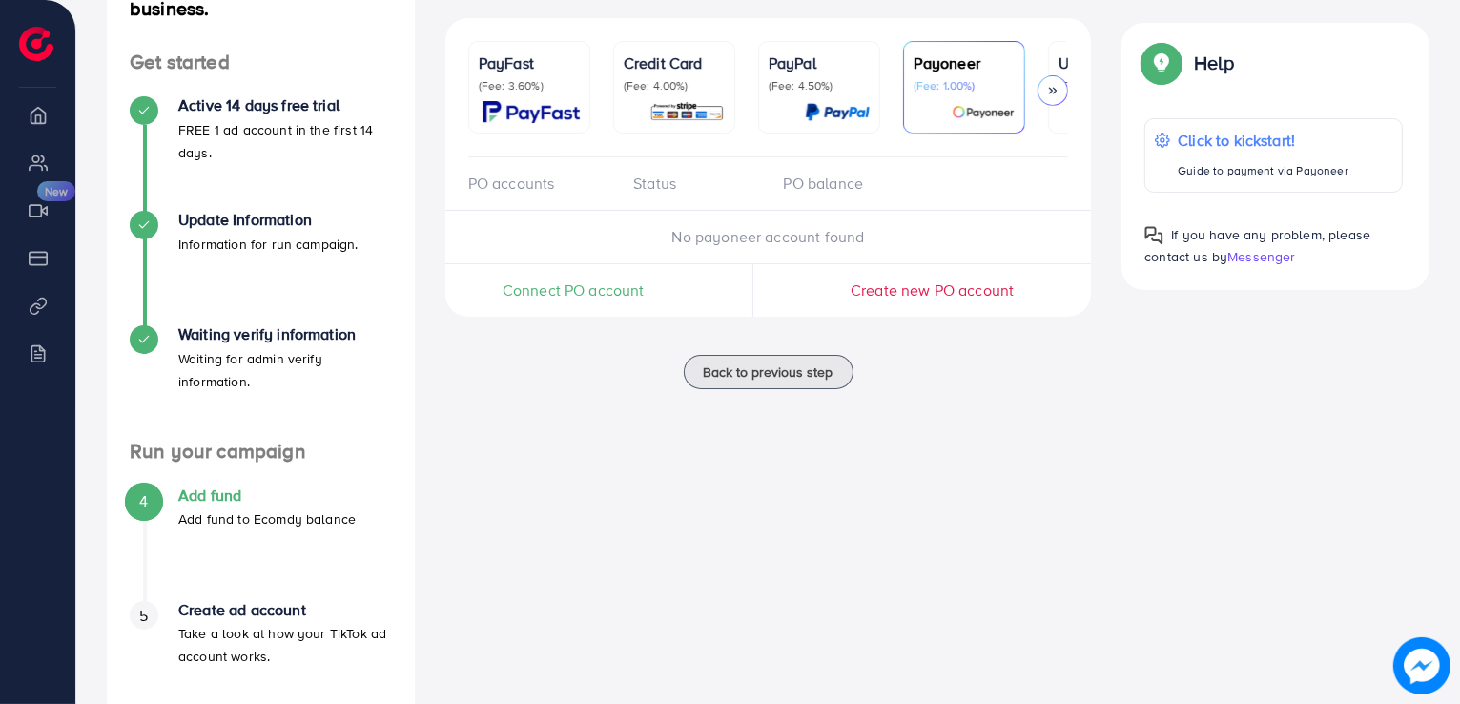
click at [603, 299] on span "Connect PO account" at bounding box center [574, 290] width 142 height 22
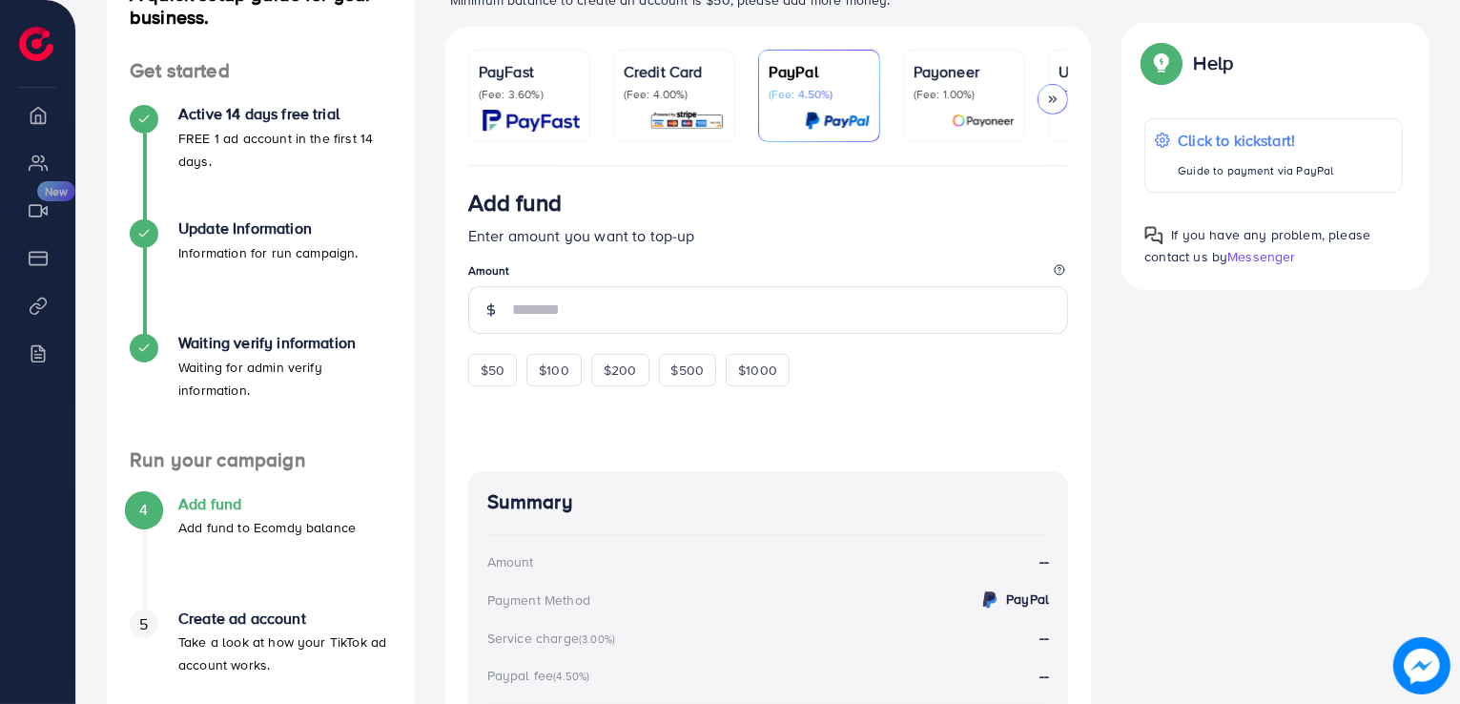
scroll to position [343, 0]
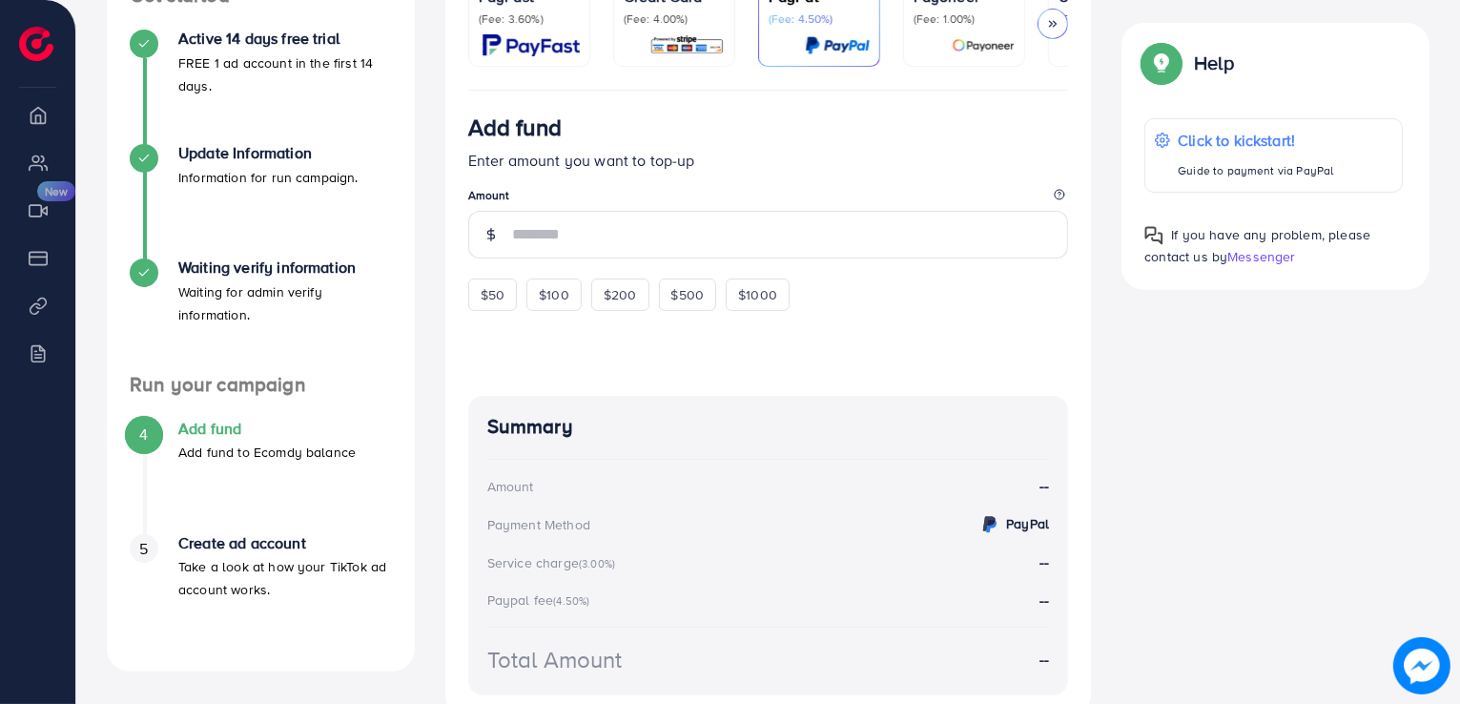
click at [933, 66] on ul "PayFast (Fee: 3.60%) Credit Card (Fee: 4.00%) PayPal (Fee: 4.50%) Payoneer (Fee…" at bounding box center [768, 32] width 601 height 116
click at [928, 50] on div at bounding box center [964, 45] width 101 height 22
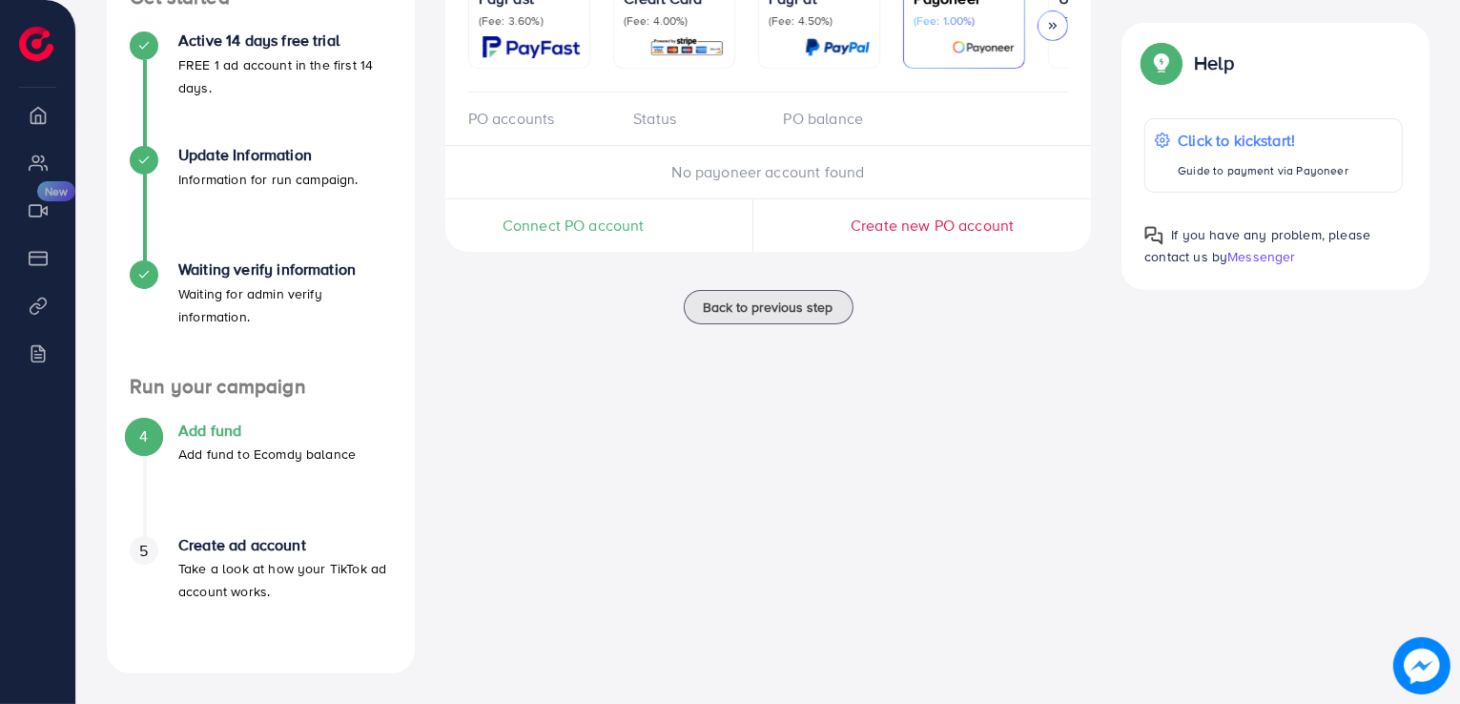
scroll to position [341, 0]
click at [565, 218] on span "Connect PO account" at bounding box center [574, 226] width 142 height 22
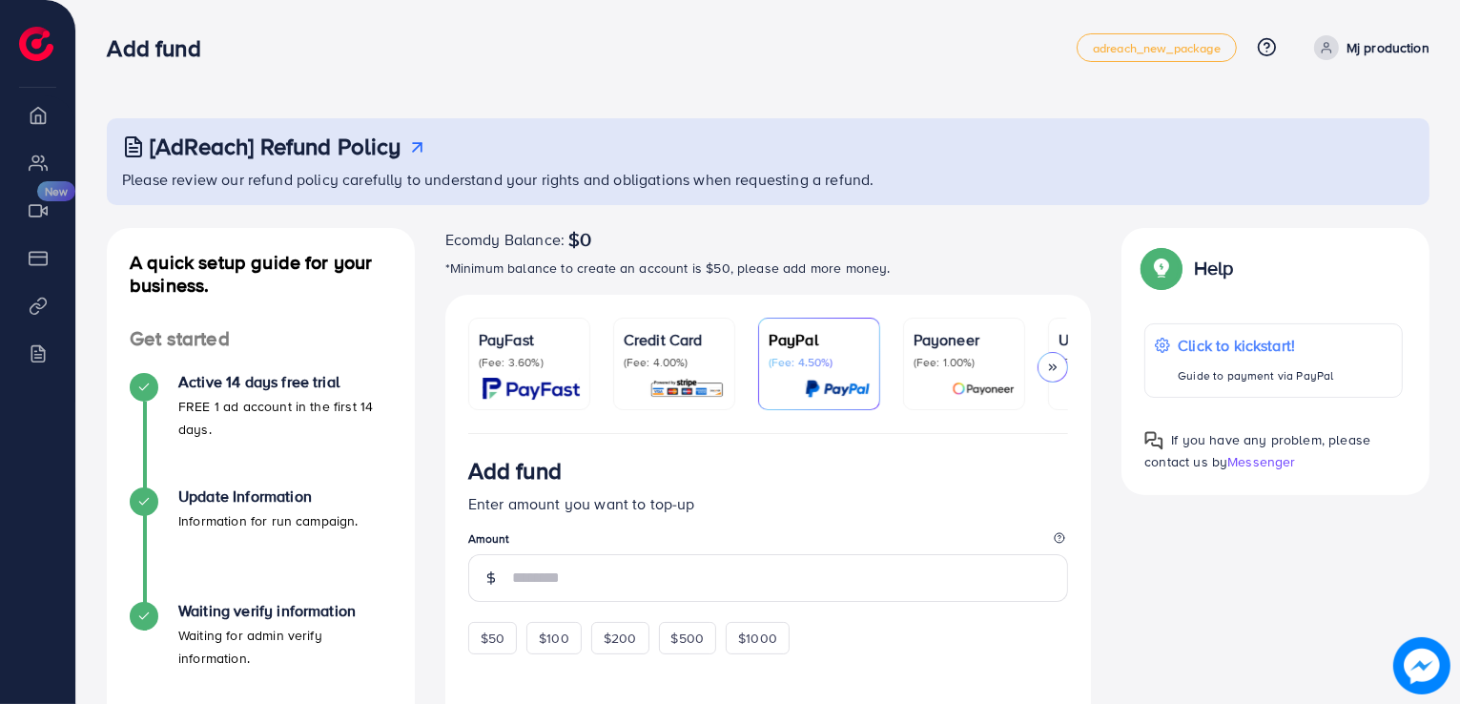
click at [946, 399] on div at bounding box center [964, 389] width 101 height 22
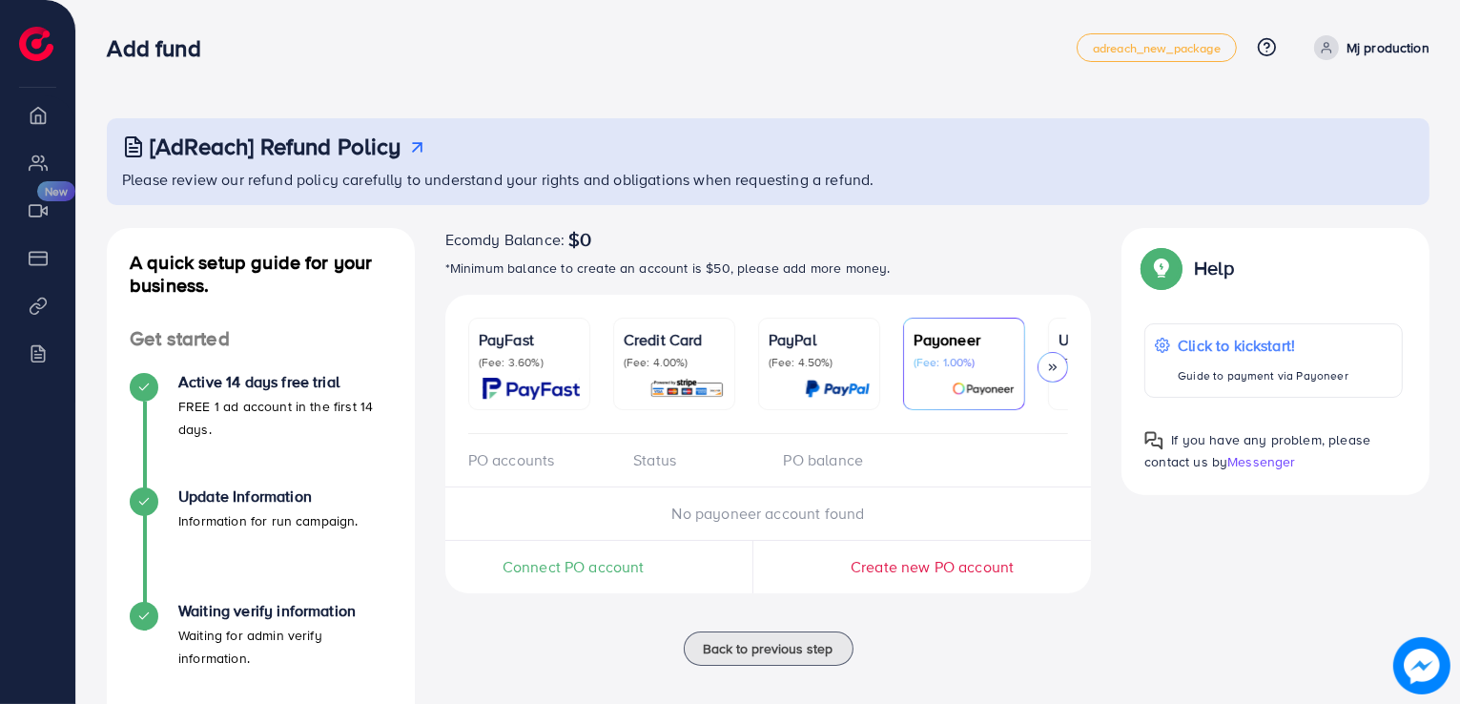
click at [885, 573] on span "Create new PO account" at bounding box center [932, 566] width 163 height 21
click at [535, 584] on div "Connect PO account" at bounding box center [573, 567] width 257 height 52
click at [535, 574] on span "Connect PO account" at bounding box center [574, 567] width 142 height 22
